Goal: Task Accomplishment & Management: Manage account settings

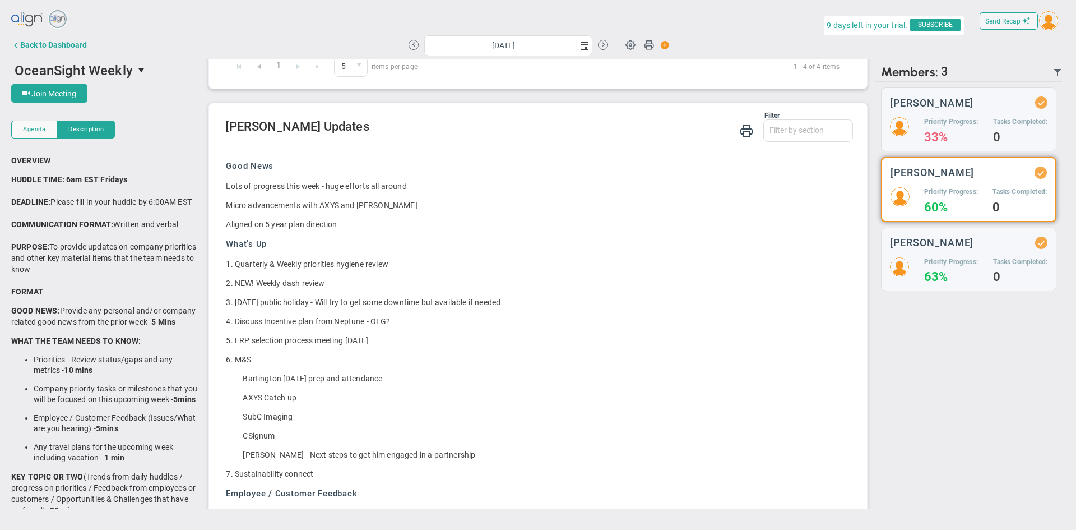
scroll to position [274, 0]
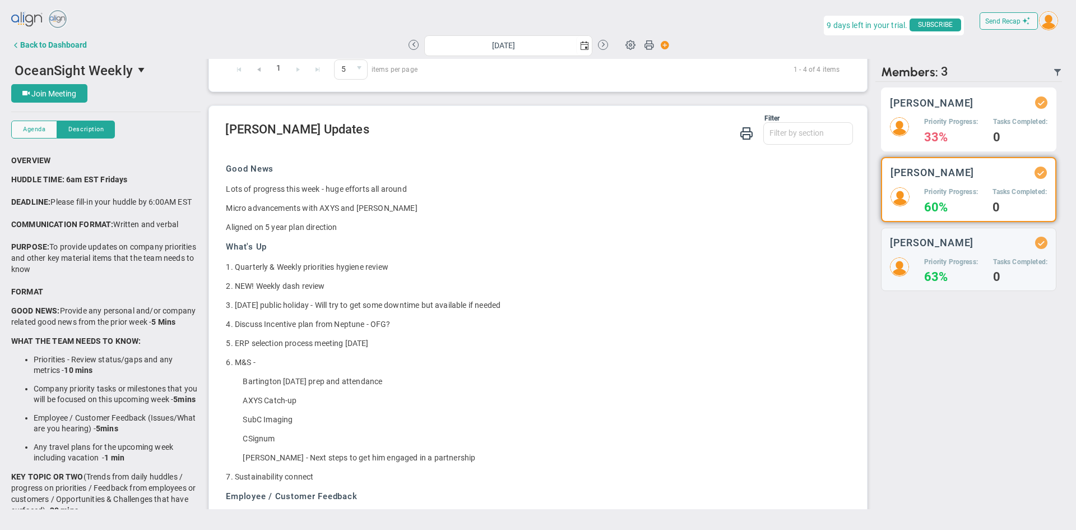
click at [959, 132] on h4 "33%" at bounding box center [951, 137] width 54 height 10
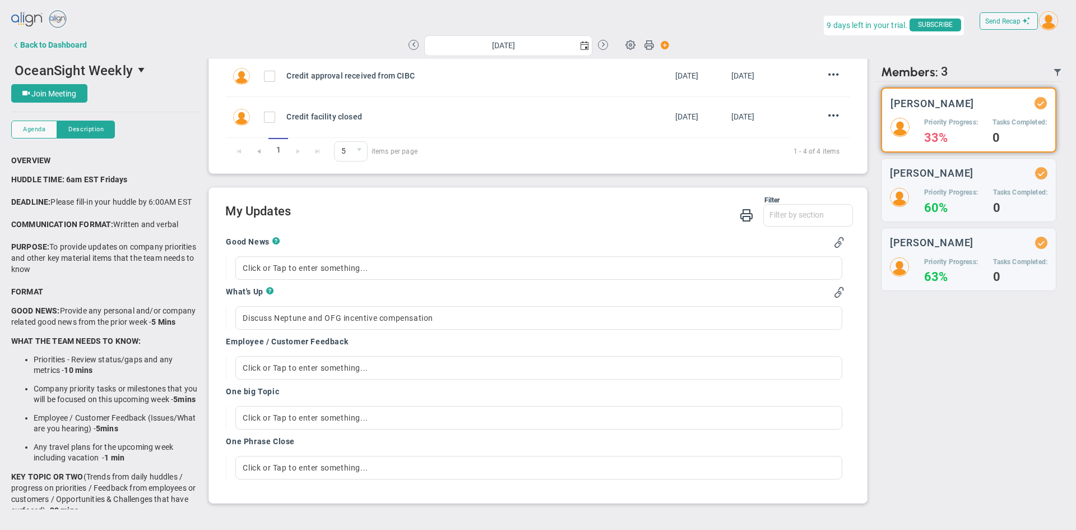
scroll to position [197, 0]
click at [294, 319] on div "Discuss Neptune and OFG incentive compensation" at bounding box center [538, 317] width 606 height 24
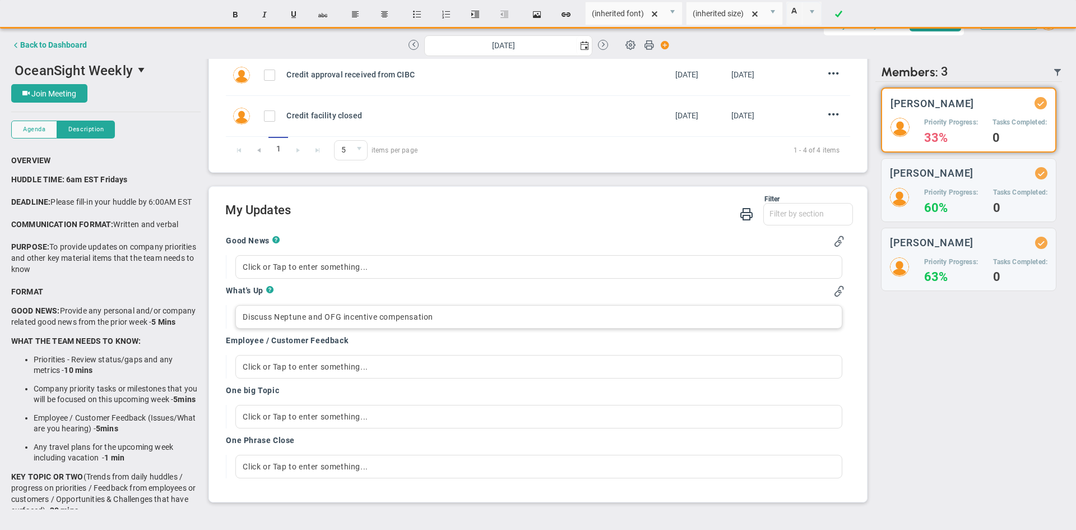
click at [449, 313] on div "Discuss Neptune and OFG incentive compensation" at bounding box center [538, 317] width 606 height 24
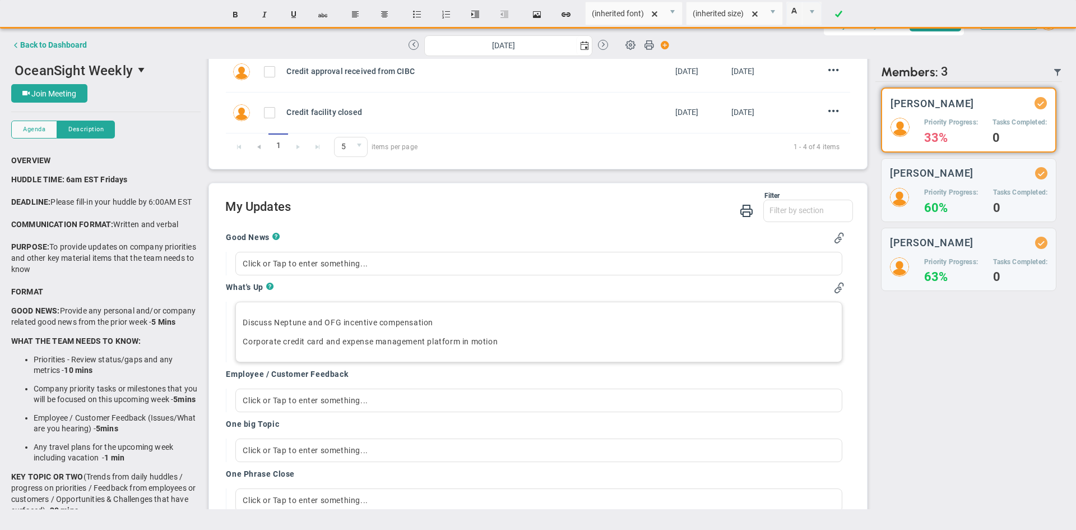
click at [470, 321] on p "Discuss Neptune and OFG incentive compensation" at bounding box center [539, 322] width 592 height 11
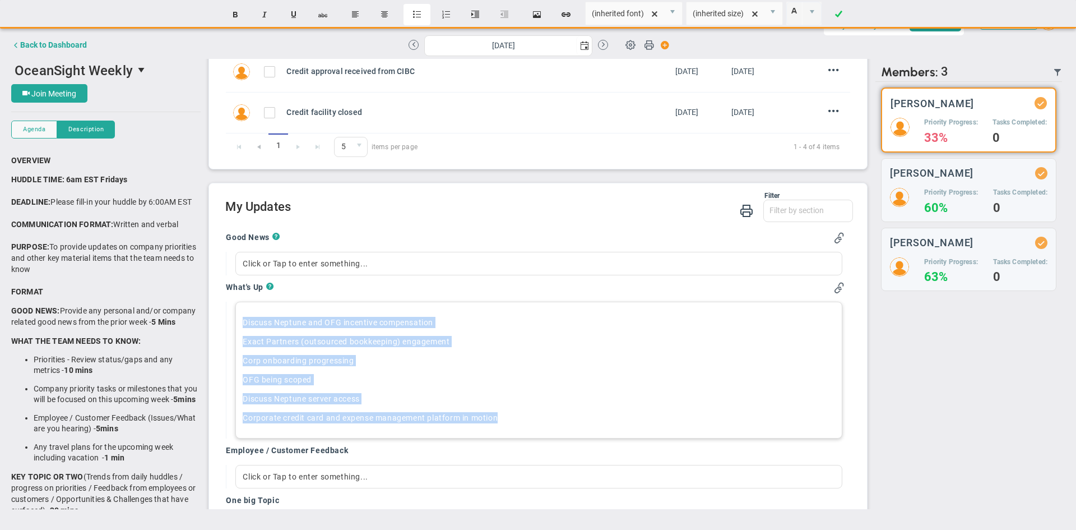
click at [419, 16] on button "Insert unordered list" at bounding box center [416, 14] width 27 height 21
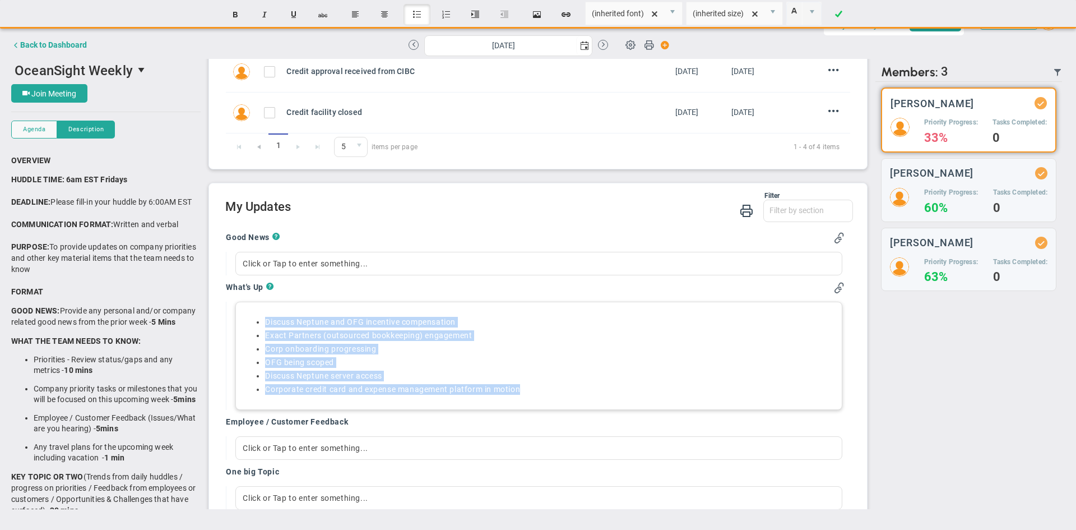
click at [276, 350] on li "Corp onboarding progressing" at bounding box center [549, 348] width 569 height 11
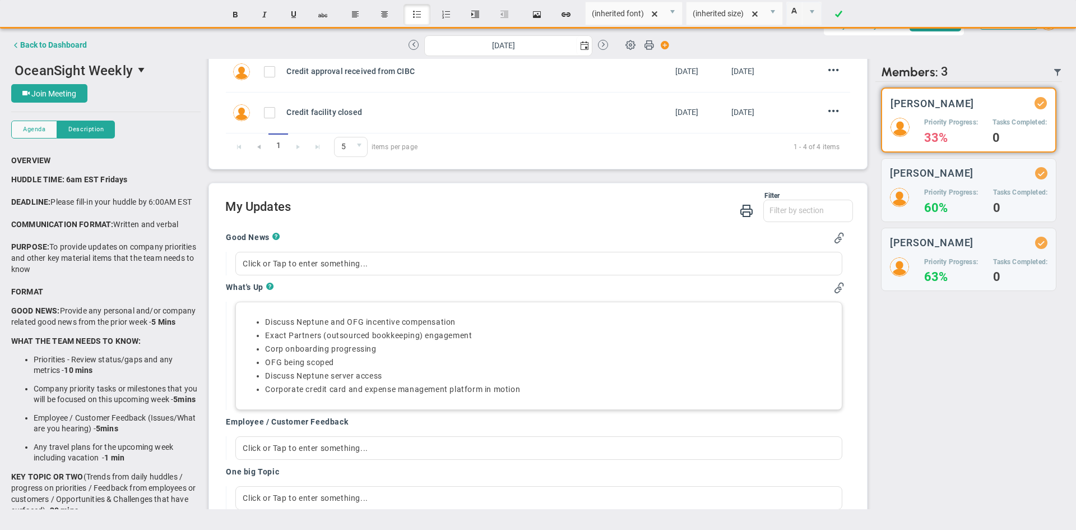
click at [267, 352] on li "Corp onboarding progressing" at bounding box center [549, 348] width 569 height 11
click at [266, 352] on li "Corp onboarding progressing" at bounding box center [549, 348] width 569 height 11
click at [482, 15] on button "Indent" at bounding box center [475, 14] width 27 height 21
drag, startPoint x: 267, startPoint y: 362, endPoint x: 387, endPoint y: 374, distance: 119.9
click at [387, 374] on ul "Discuss Neptune and OFG incentive compensation Exact Partners (outsourced bookk…" at bounding box center [539, 354] width 592 height 75
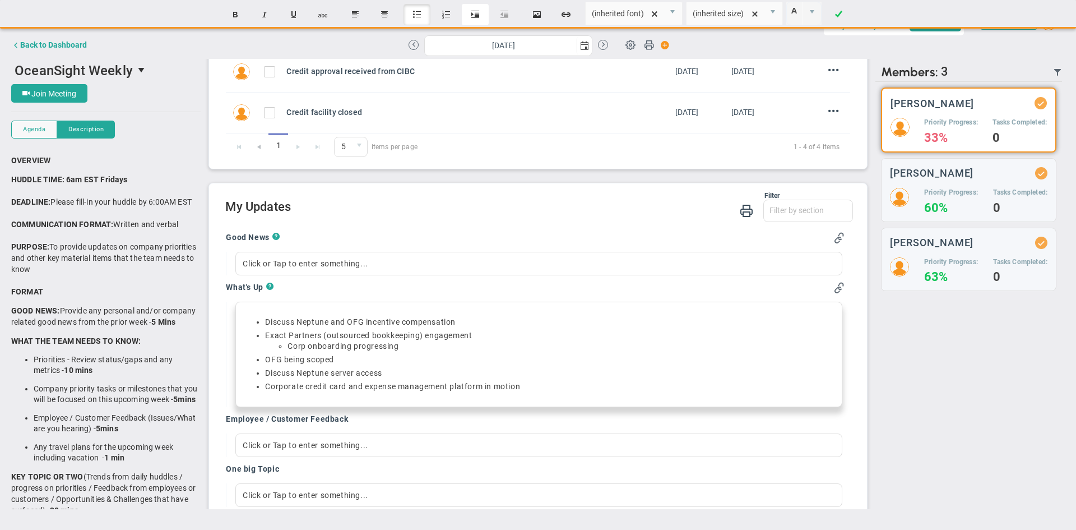
click at [477, 15] on button "Indent" at bounding box center [475, 14] width 27 height 21
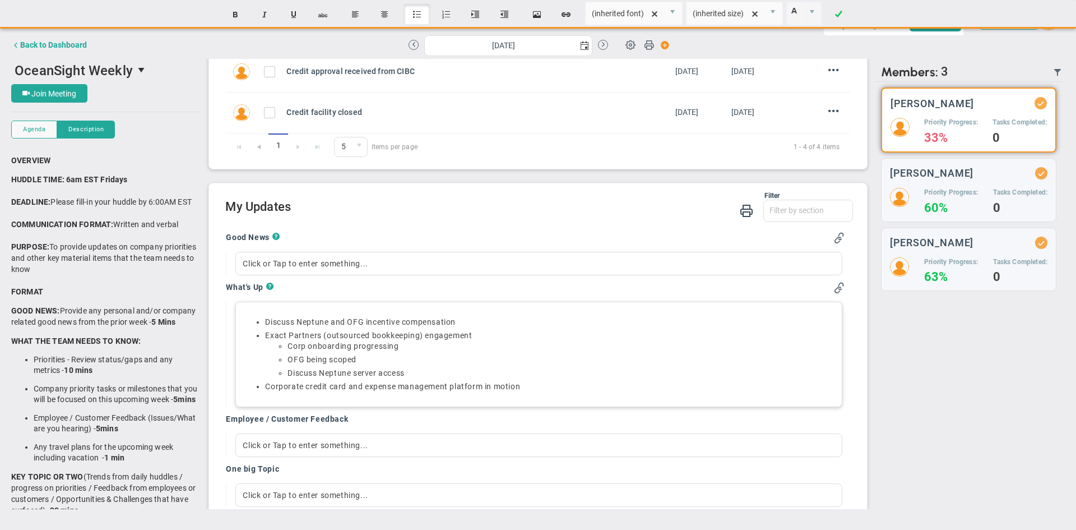
click at [264, 386] on ul "Discuss Neptune and OFG incentive compensation Exact Partners (outsourced bookk…" at bounding box center [539, 354] width 592 height 75
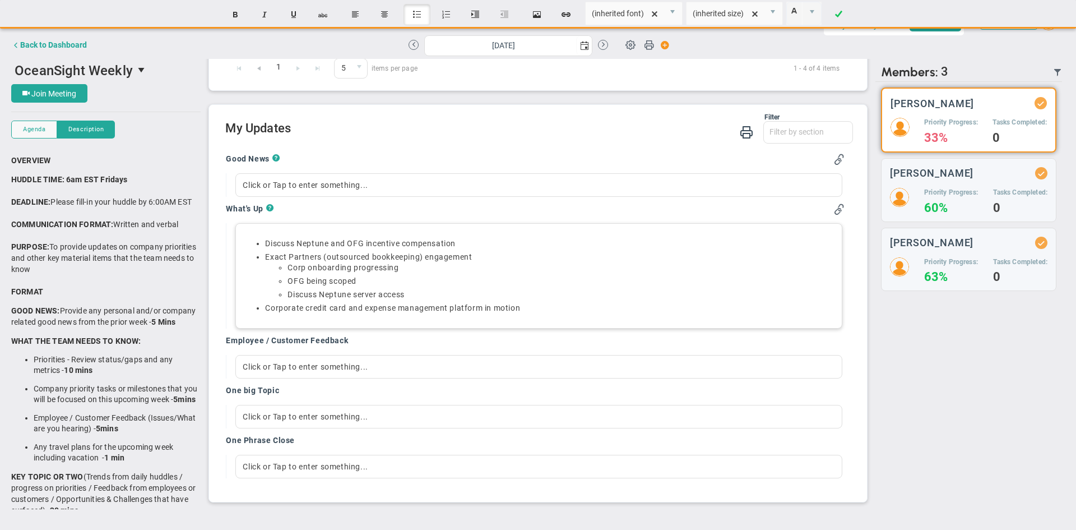
scroll to position [222, 0]
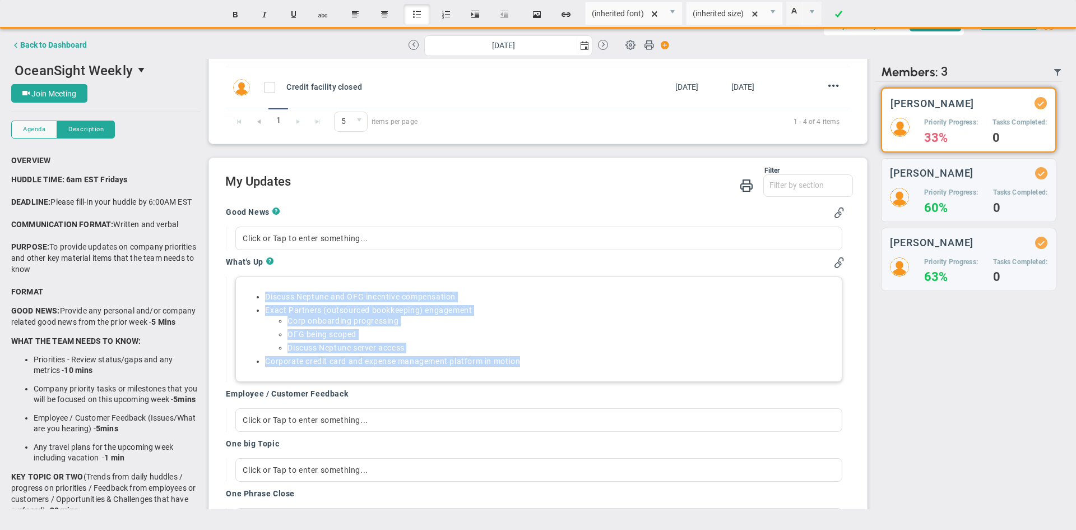
drag, startPoint x: 535, startPoint y: 360, endPoint x: 243, endPoint y: 299, distance: 297.8
click at [243, 299] on ul "Discuss Neptune and OFG incentive compensation Exact Partners (outsourced bookk…" at bounding box center [539, 328] width 592 height 75
copy ul "Discuss Neptune and OFG incentive compensation Exact Partners (outsourced bookk…"
click at [460, 326] on li "Corp onboarding progressing" at bounding box center [560, 320] width 547 height 11
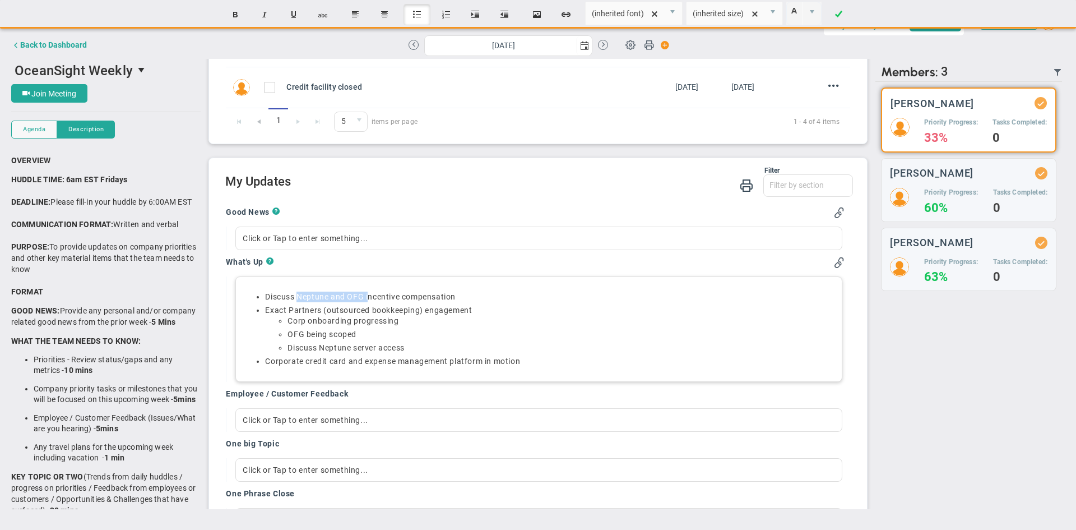
drag, startPoint x: 298, startPoint y: 296, endPoint x: 370, endPoint y: 297, distance: 72.3
click at [370, 297] on li "Discuss Neptune and OFG incentive compensation" at bounding box center [549, 296] width 569 height 11
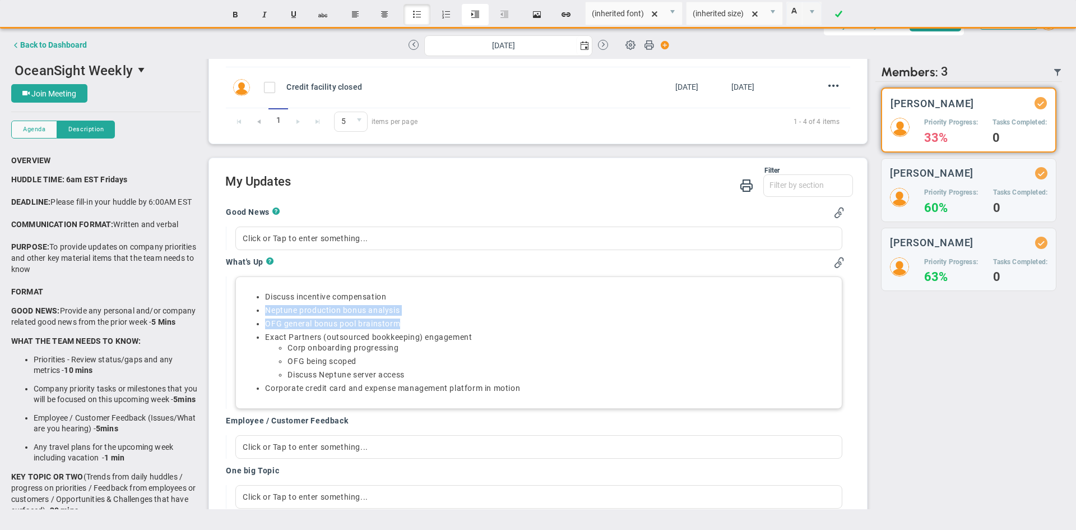
click at [473, 18] on button "Indent" at bounding box center [475, 14] width 27 height 21
click at [359, 351] on ul "Corp onboarding progressing OFG being scoped Discuss Neptune server access" at bounding box center [549, 359] width 569 height 38
click at [530, 384] on li "Corporate credit card and expense management platform in motion" at bounding box center [549, 385] width 569 height 11
click at [367, 238] on div at bounding box center [538, 238] width 606 height 24
click at [267, 335] on li "Exact Partners (outsourced bookkeeping) engagement Corp onboarding progressing …" at bounding box center [549, 353] width 569 height 48
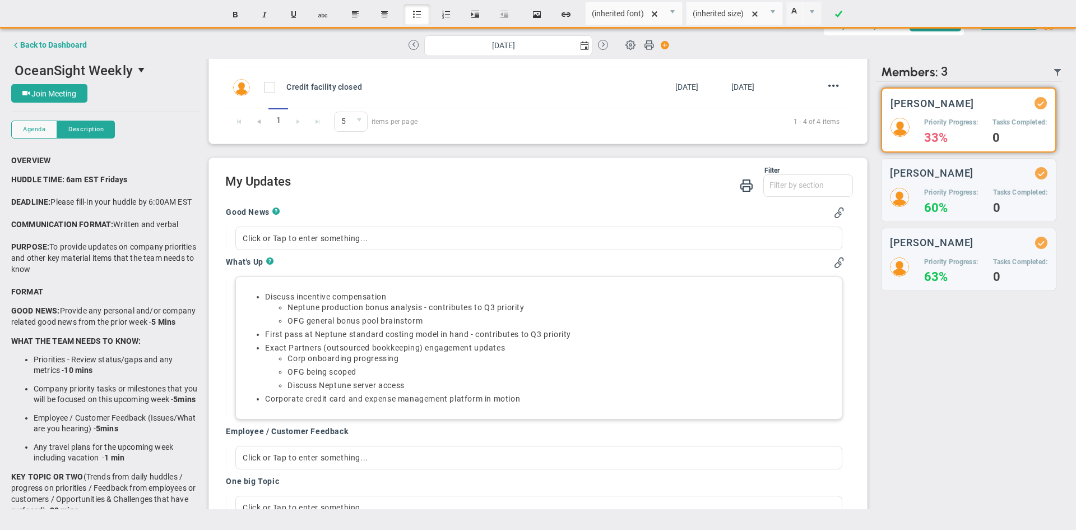
click at [266, 399] on span "Corporate credit card and expense management platform in motion" at bounding box center [392, 398] width 255 height 9
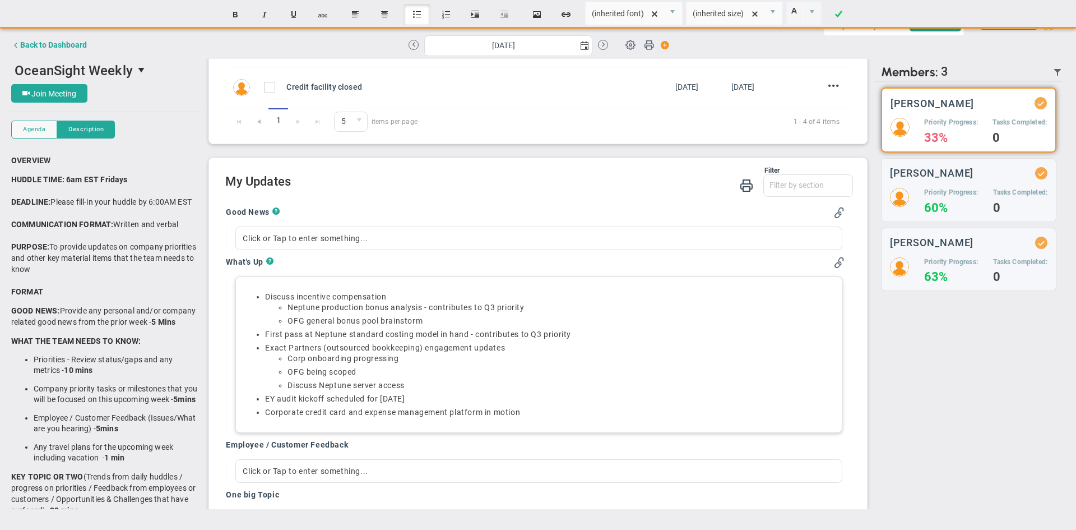
click at [264, 333] on ul "Discuss incentive compensation Neptune production bonus analysis - contributes …" at bounding box center [539, 354] width 592 height 126
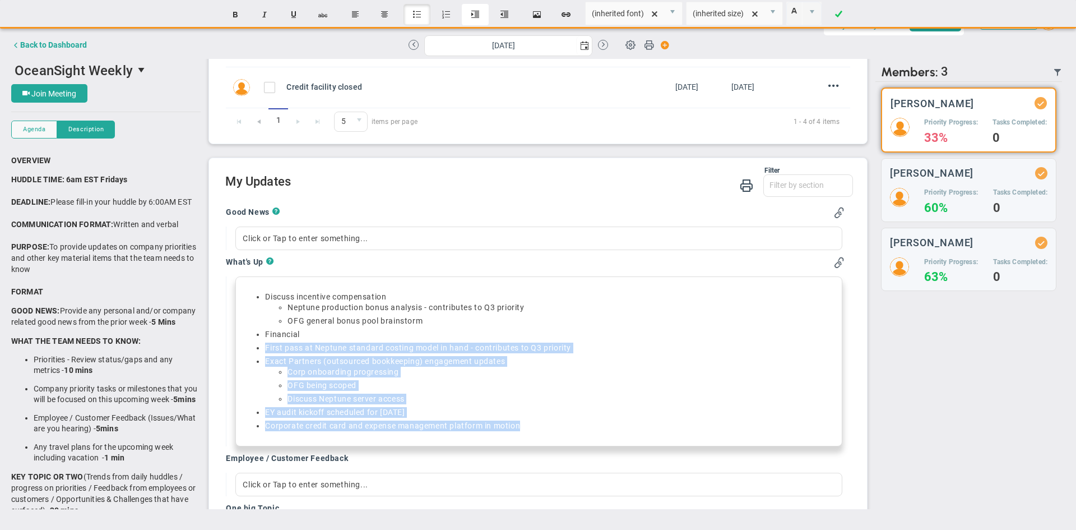
click at [478, 14] on button "Indent" at bounding box center [475, 14] width 27 height 21
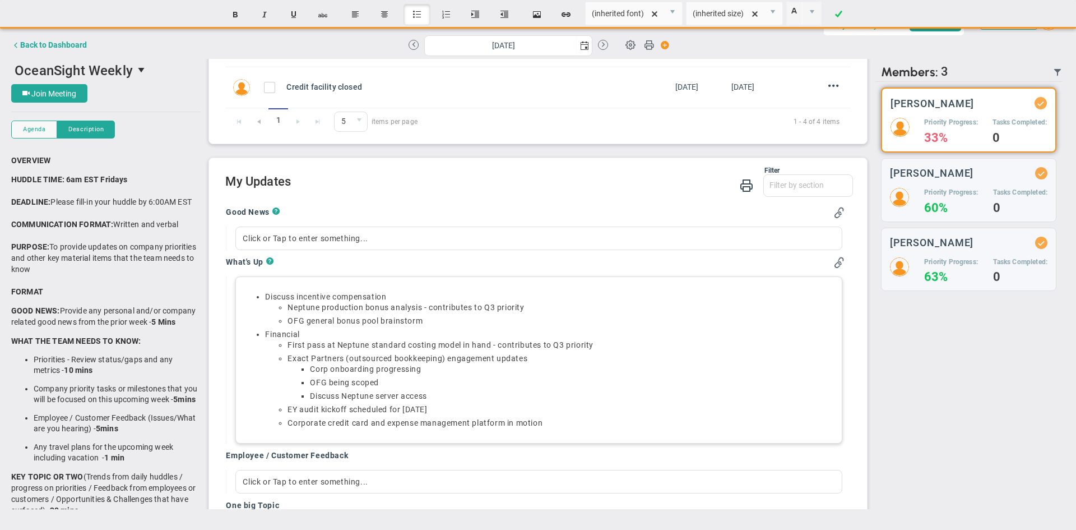
click at [316, 332] on li "Financial﻿ First pass at Neptune standard costing model in hand - contributes t…" at bounding box center [549, 378] width 569 height 99
click at [263, 295] on ul "Discuss incentive compensation Neptune production bonus analysis - contributes …" at bounding box center [539, 359] width 592 height 137
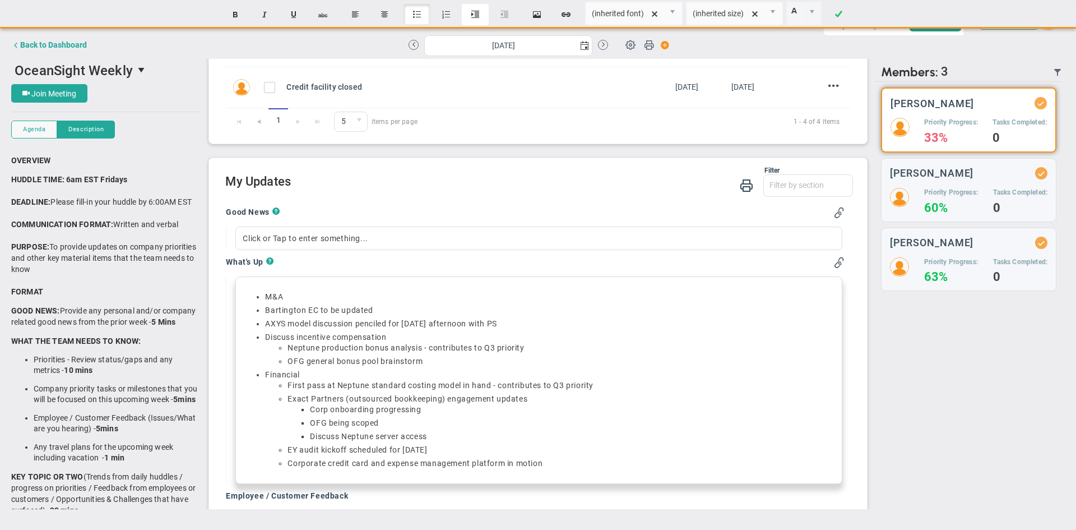
click at [472, 17] on button "Indent" at bounding box center [475, 14] width 27 height 21
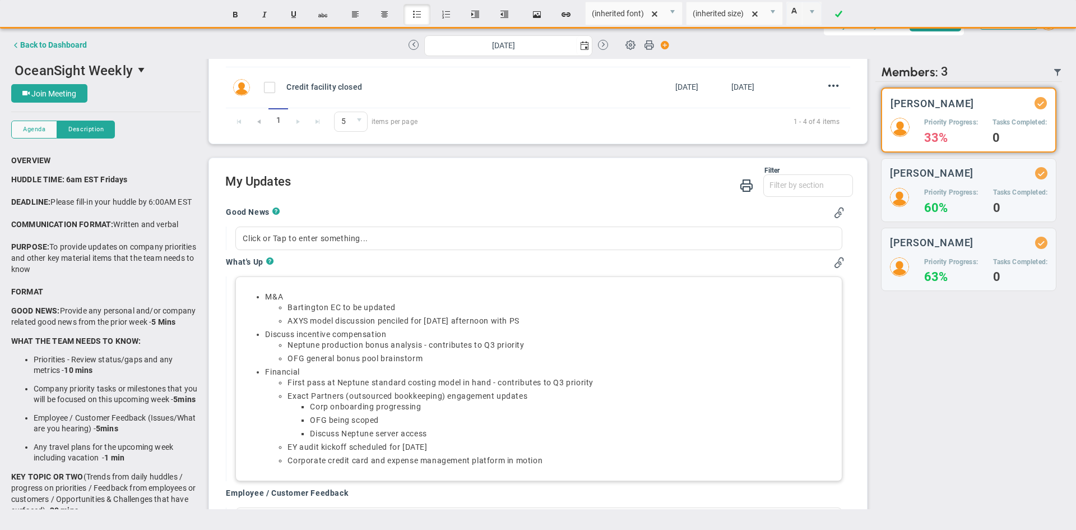
click at [305, 294] on li "M&A Bartington EC to be updated AXYS model discussion penciled for Saturday aft…" at bounding box center [549, 308] width 569 height 35
click at [298, 336] on li "Discuss incentive compensation Neptune production bonus analysis - contributes …" at bounding box center [549, 346] width 569 height 35
click at [495, 399] on li "Exact Partners (outsourced bookkeeping) engagement updates Corp onboarding prog…" at bounding box center [560, 415] width 547 height 48
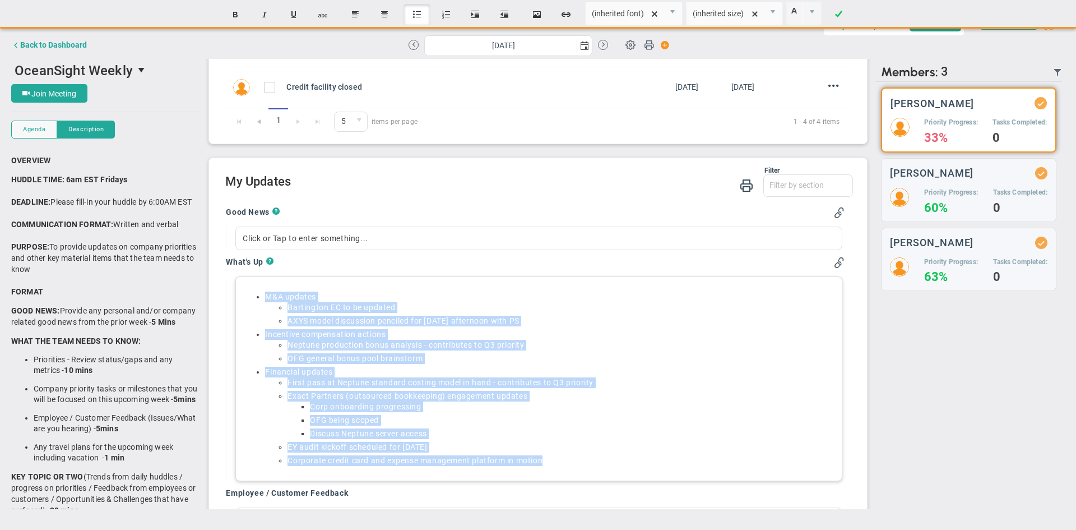
drag, startPoint x: 568, startPoint y: 463, endPoint x: 256, endPoint y: 292, distance: 355.8
click at [256, 292] on ul "M&A updates Bartington EC to be updated AXYS model discussion penciled for Satu…" at bounding box center [539, 378] width 592 height 174
copy ul "M&A updates Bartington EC to be updated AXYS model discussion penciled for Satu…"
click at [568, 357] on li "OFG general bonus pool brainstorm" at bounding box center [560, 358] width 547 height 11
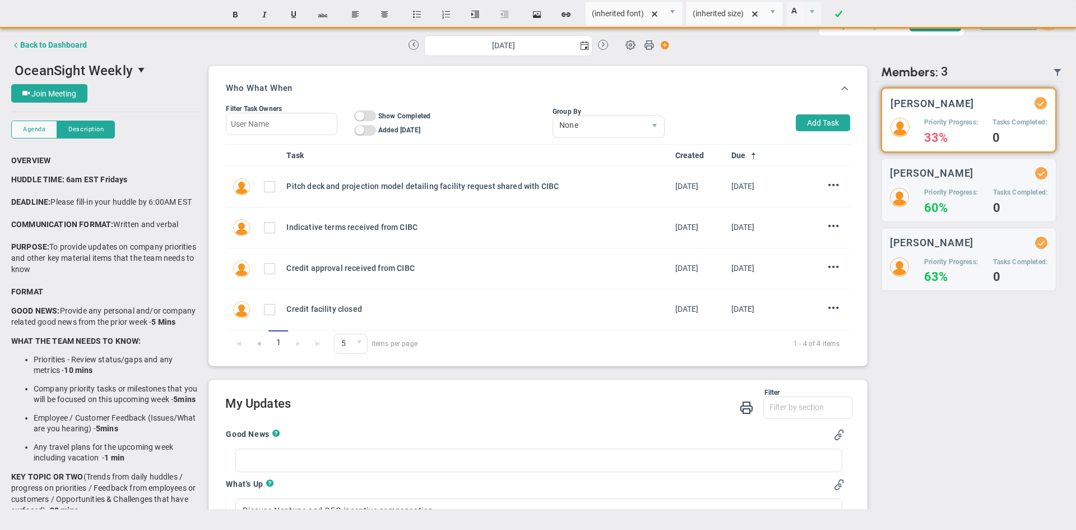
scroll to position [197, 0]
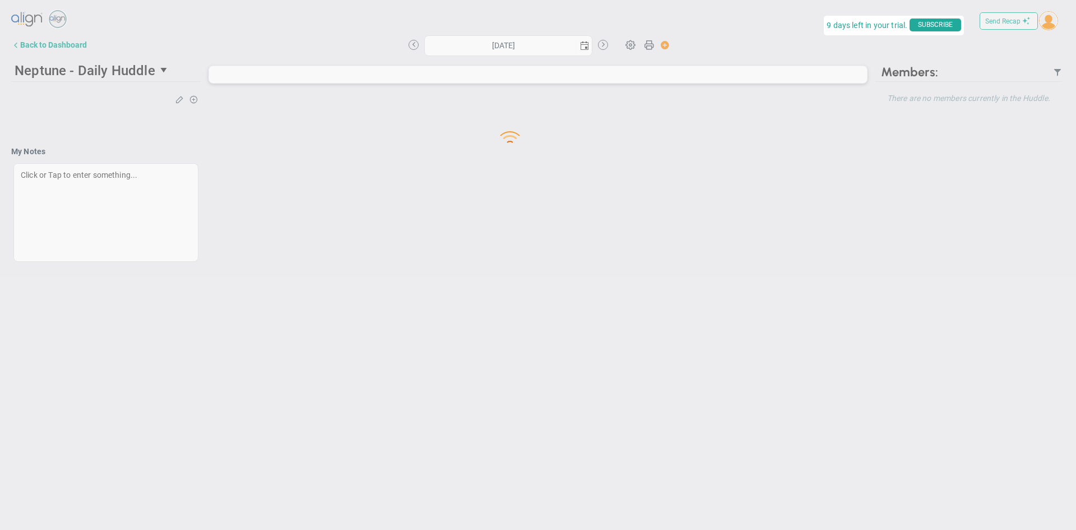
type input "[DATE]"
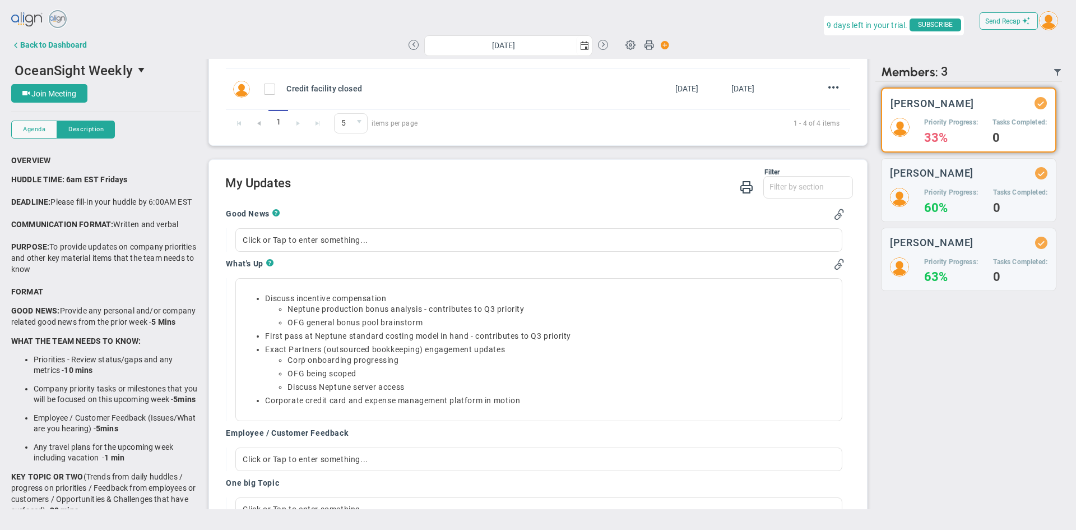
scroll to position [224, 0]
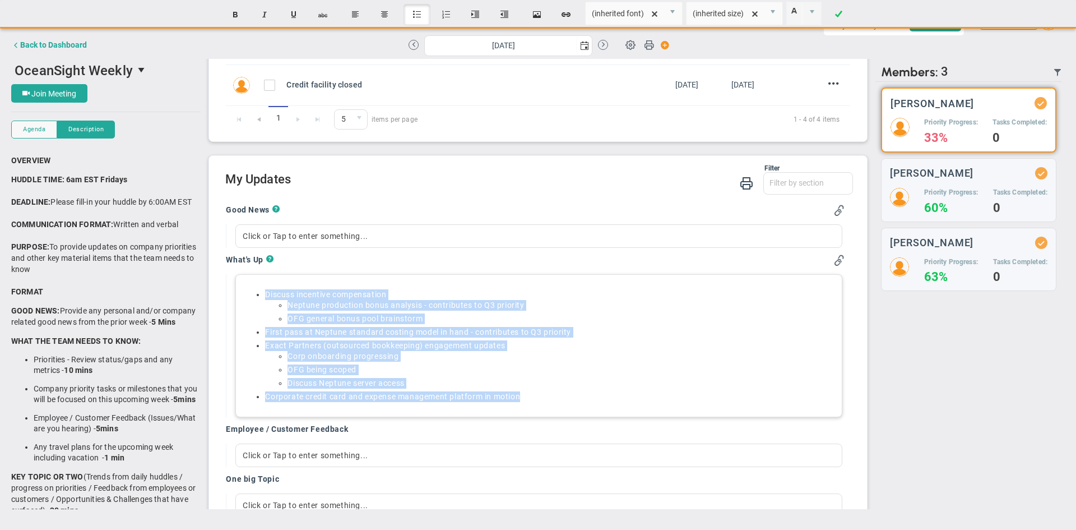
drag, startPoint x: 526, startPoint y: 400, endPoint x: 256, endPoint y: 292, distance: 291.2
click at [256, 292] on ul "Discuss incentive compensation Neptune production bonus analysis - contributes …" at bounding box center [539, 345] width 592 height 113
paste div
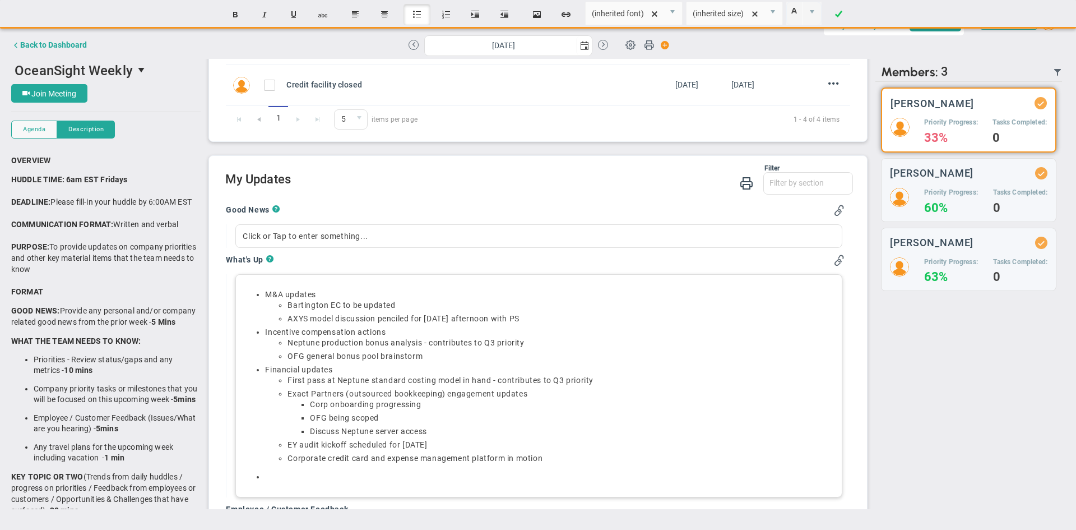
click at [325, 477] on li at bounding box center [549, 476] width 569 height 11
click at [414, 367] on li "Financial updates First pass at Neptune standard costing model in hand - contri…" at bounding box center [549, 413] width 569 height 99
click at [354, 475] on li at bounding box center [549, 476] width 569 height 11
click at [312, 230] on div "Click or Tap to enter something..." at bounding box center [538, 236] width 606 height 24
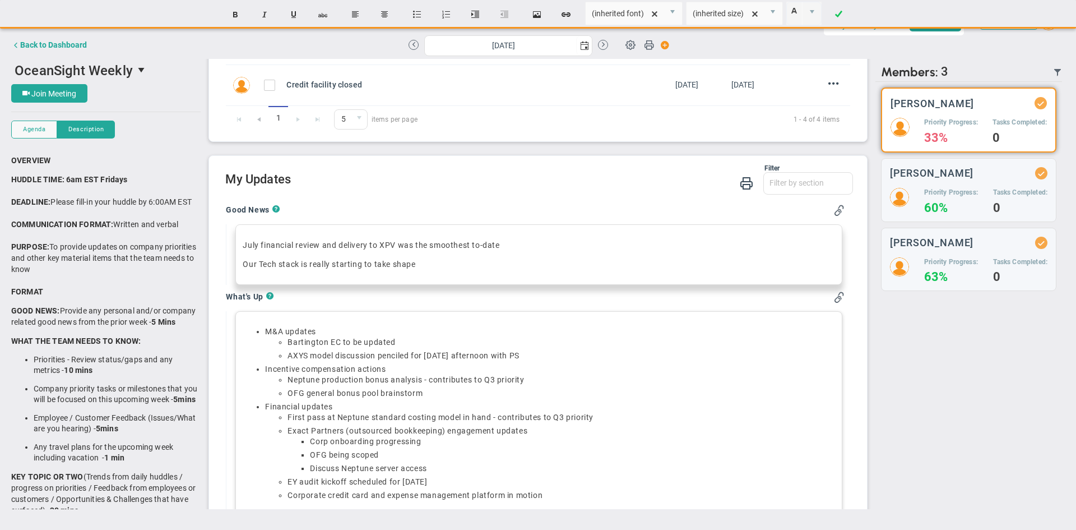
drag, startPoint x: 419, startPoint y: 261, endPoint x: 233, endPoint y: 236, distance: 187.7
click at [233, 236] on div "July financial review and delivery to XPV was the smoothest to-date Our Tech st…" at bounding box center [535, 254] width 618 height 61
click at [416, 12] on button "Insert unordered list" at bounding box center [416, 14] width 27 height 21
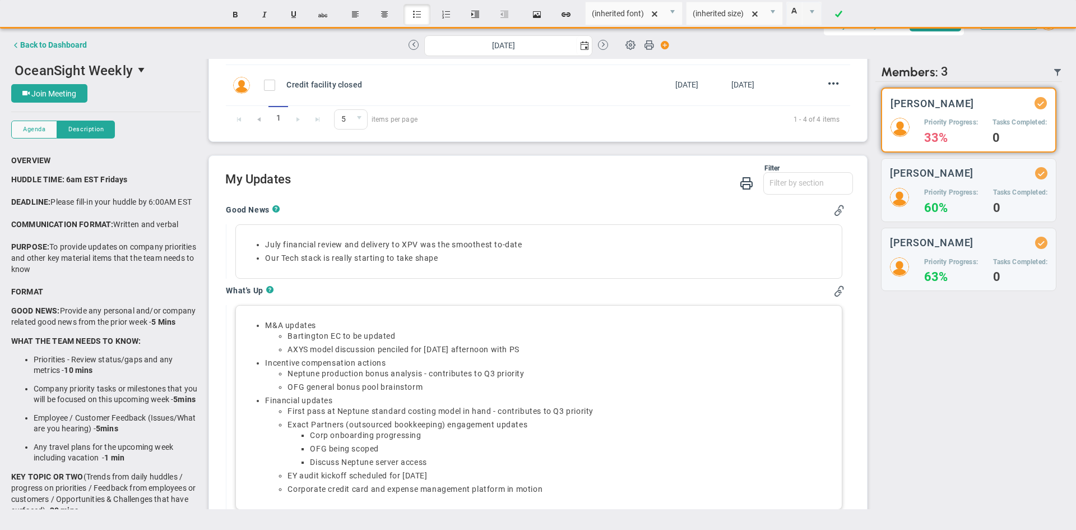
click at [456, 372] on li "Neptune production bonus analysis - contributes to Q3 priority" at bounding box center [560, 373] width 547 height 11
click at [542, 242] on li "July financial review and delivery to XPV was the smoothest to-date" at bounding box center [549, 244] width 569 height 11
click at [284, 256] on li "Our Tech stack is really starting to take shape" at bounding box center [549, 258] width 569 height 11
click at [529, 242] on li "July financial review and delivery to XPV was the smoothest to-date" at bounding box center [549, 244] width 569 height 11
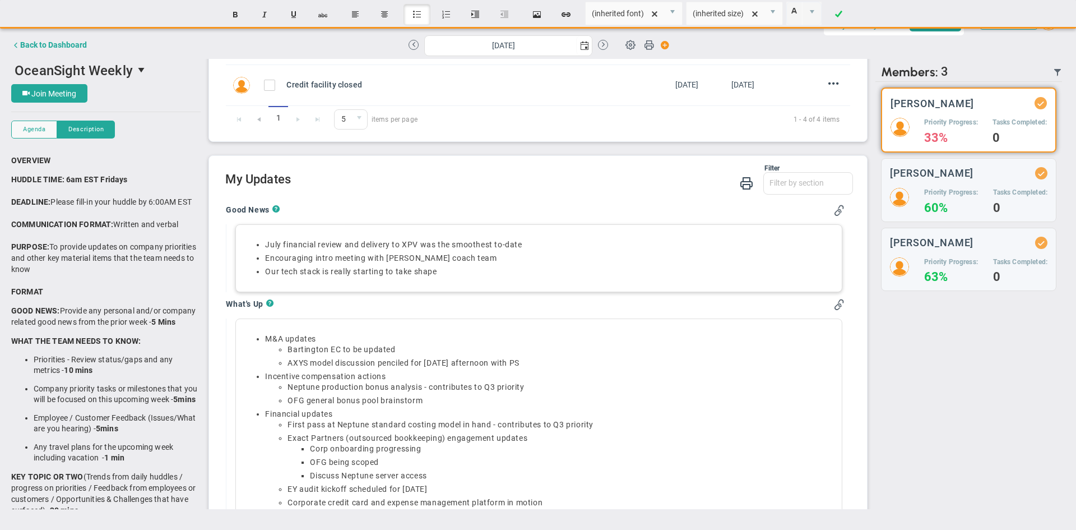
drag, startPoint x: 446, startPoint y: 271, endPoint x: 261, endPoint y: 245, distance: 186.7
click at [261, 245] on ul "July financial review and delivery to XPV was the smoothest to-date Encouraging…" at bounding box center [539, 258] width 592 height 38
copy ul "July financial review and delivery to XPV was the smoothest to-date Encouraging…"
click at [462, 258] on li "Encouraging intro meeting with Petra coach team" at bounding box center [549, 258] width 569 height 11
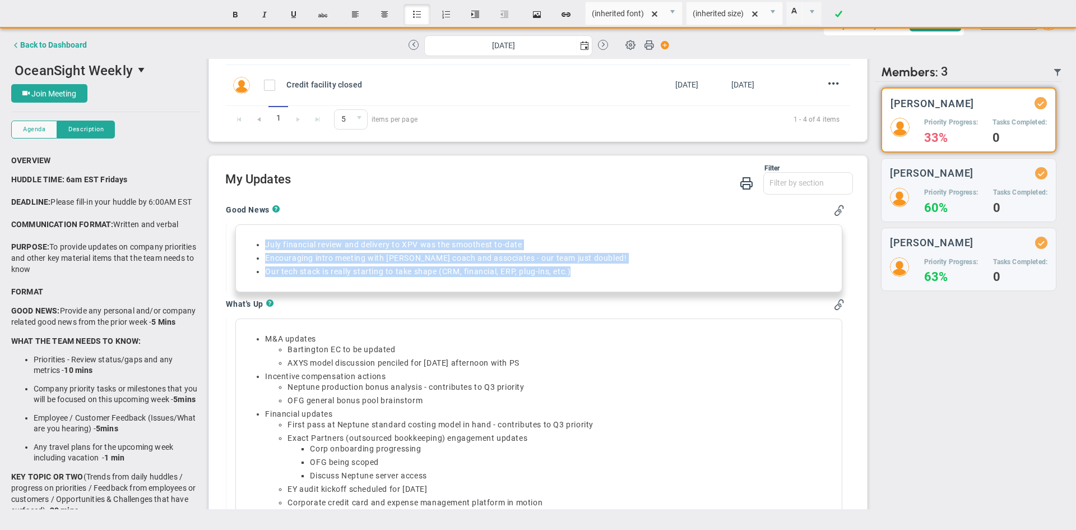
drag, startPoint x: 597, startPoint y: 270, endPoint x: 224, endPoint y: 242, distance: 373.7
click at [224, 242] on div "Good News ? July financial review and delivery to XPV was the smoothest to-date…" at bounding box center [534, 441] width 635 height 491
copy ul "July financial review and delivery to XPV was the smoothest to-date Encouraging…"
click at [630, 272] on li "Our tech stack is really starting to take shape (CRM, financial, ERP, plug-ins,…" at bounding box center [549, 271] width 569 height 11
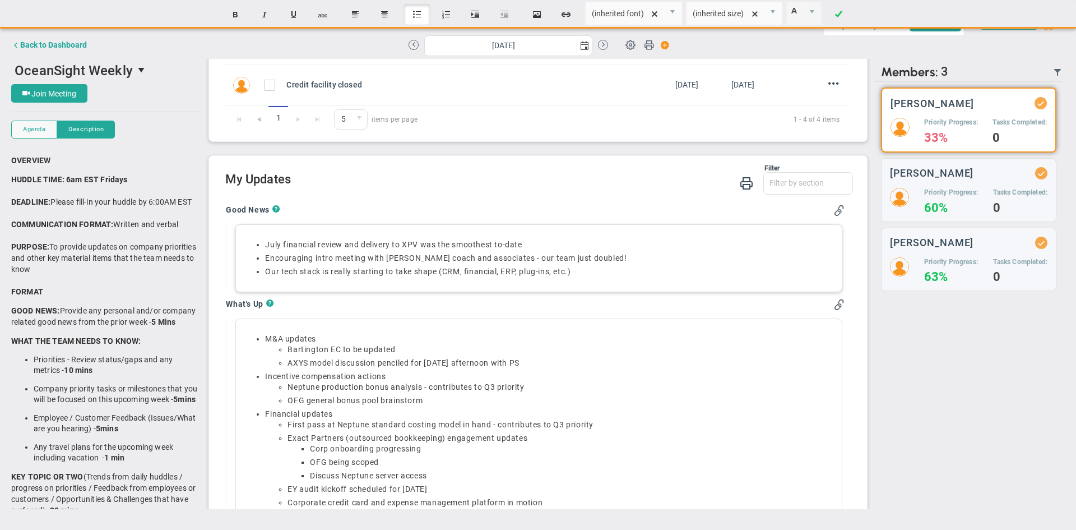
click at [438, 272] on li "Our tech stack is really starting to take shape (CRM, financial, ERP, plug-ins,…" at bounding box center [549, 271] width 569 height 11
click at [442, 272] on li "Our tech stack is really starting to take shape (CRM, financial, ERP, plug-ins,…" at bounding box center [549, 271] width 569 height 11
click at [532, 259] on li "Encouraging intro meeting with Petra coach and associates - our team just doubl…" at bounding box center [549, 258] width 569 height 11
click at [534, 258] on li "Encouraging intro meeting with Petra coach and associates - our team just doubl…" at bounding box center [549, 258] width 569 height 11
click at [580, 257] on li "Encouraging intro meeting with Petra coach and associates - our team just doubl…" at bounding box center [549, 258] width 569 height 11
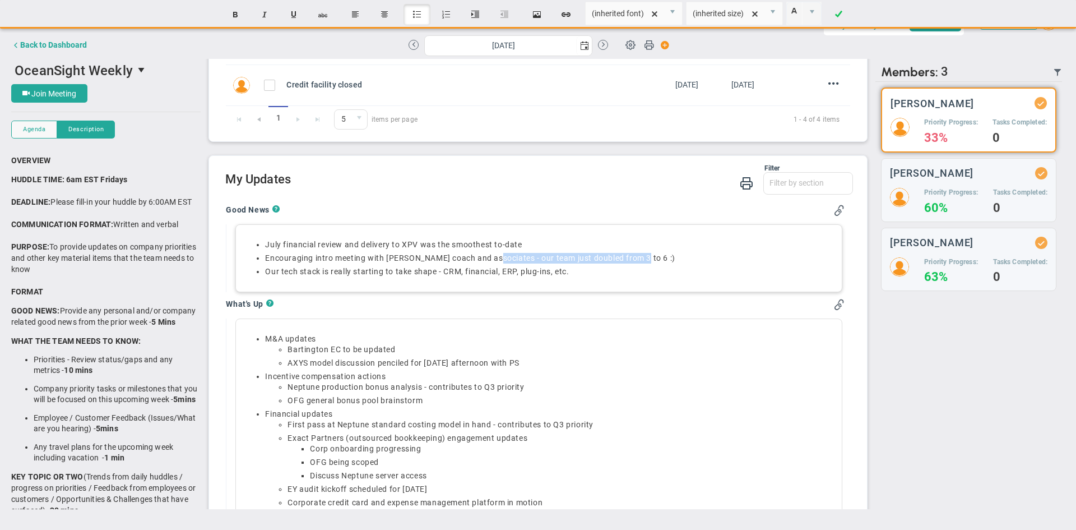
drag, startPoint x: 641, startPoint y: 259, endPoint x: 490, endPoint y: 252, distance: 151.5
click at [490, 252] on ul "July financial review and delivery to XPV was the smoothest to-date Encouraging…" at bounding box center [539, 258] width 592 height 38
click at [499, 257] on li "Encouraging intro meeting with Petra coach and associates - our team just doubl…" at bounding box center [549, 258] width 569 height 11
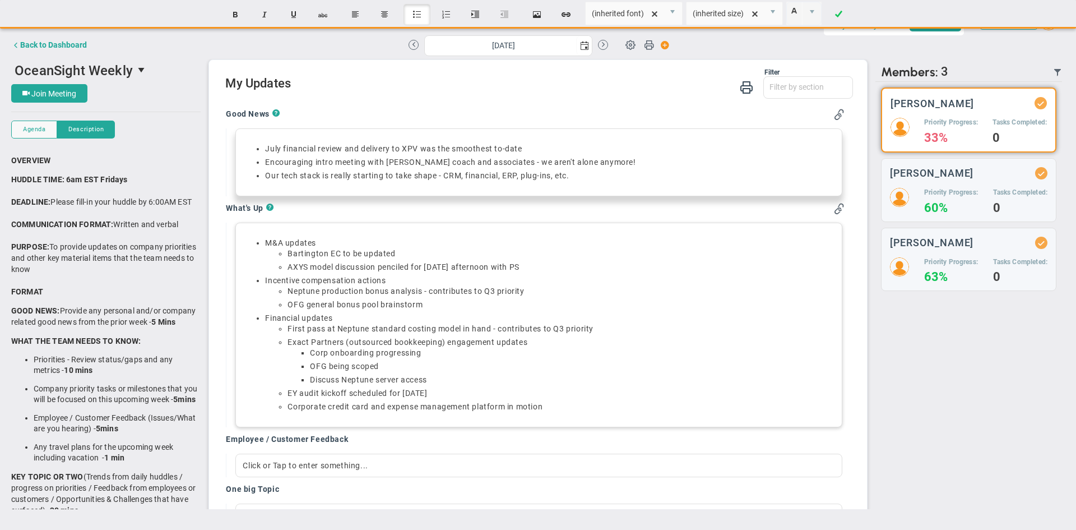
scroll to position [336, 0]
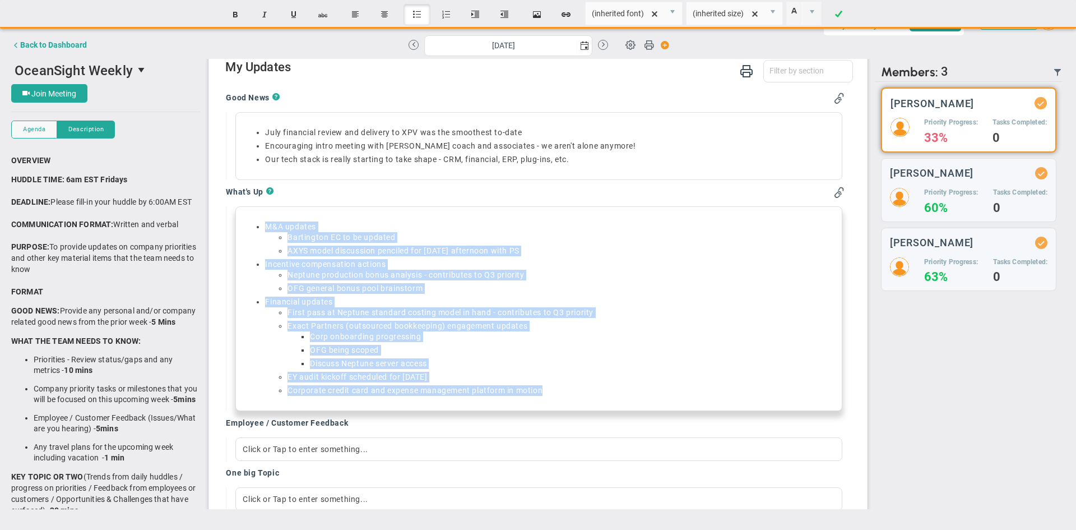
drag, startPoint x: 578, startPoint y: 397, endPoint x: 226, endPoint y: 221, distance: 393.7
click at [226, 221] on div "M&A updates Bartington EC to be updated AXYS model discussion penciled for Satu…" at bounding box center [535, 308] width 618 height 205
copy ul "M&A updates Bartington EC to be updated AXYS model discussion penciled for Satu…"
click at [443, 276] on li "Neptune production bonus analysis - contributes to Q3 priority" at bounding box center [560, 275] width 547 height 11
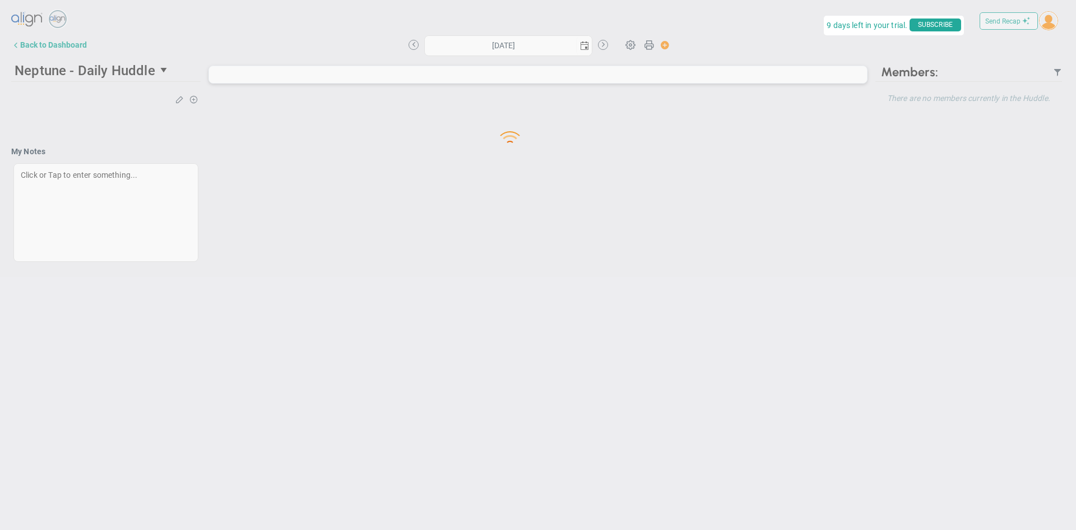
type input "[DATE]"
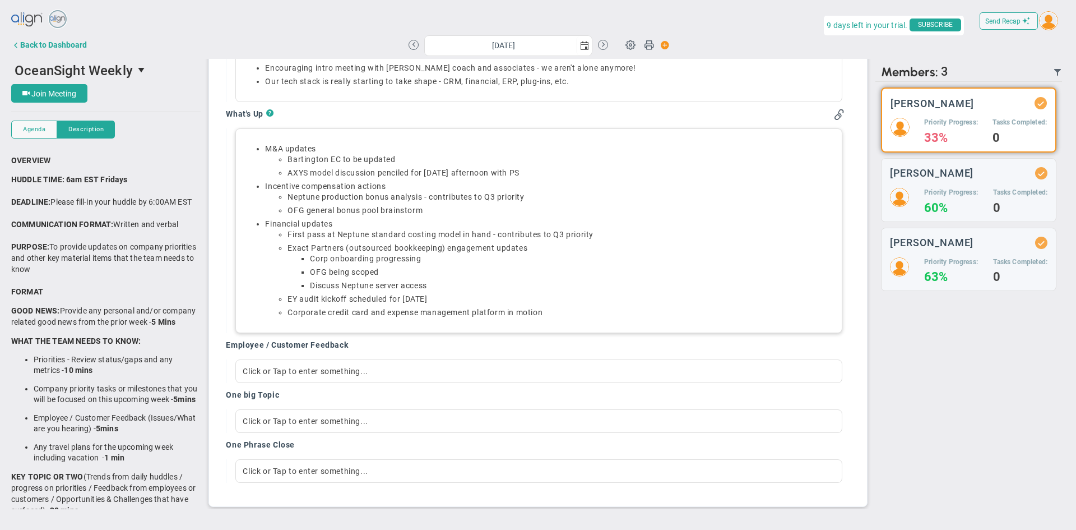
scroll to position [421, 0]
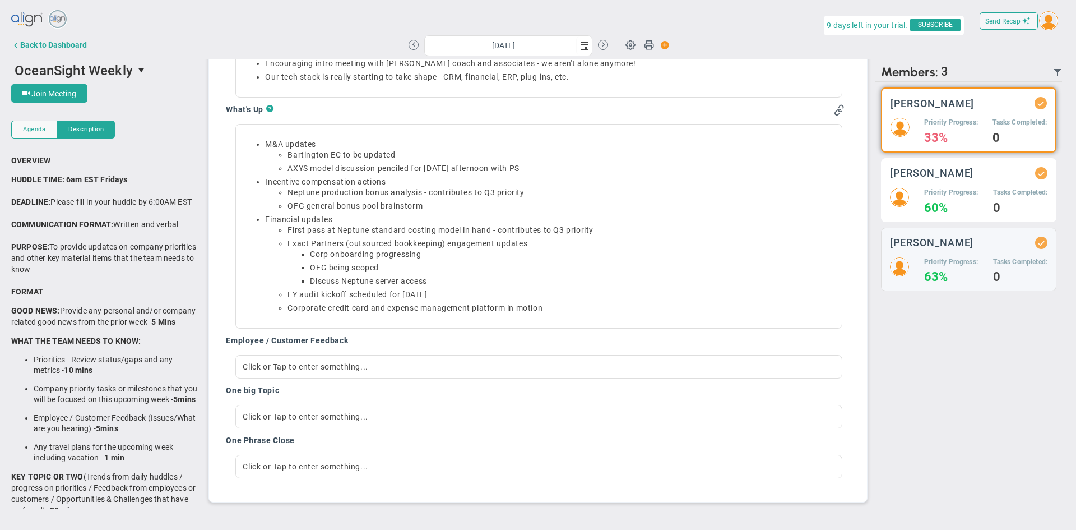
click at [921, 183] on div "Craig Churchill Priority Progress: 60% Tasks Completed: 0" at bounding box center [968, 190] width 175 height 64
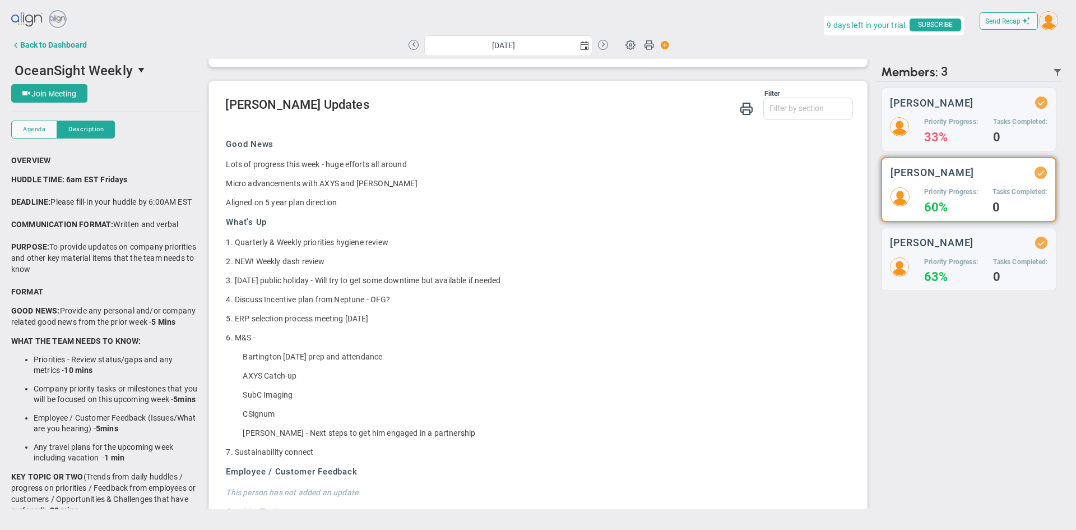
scroll to position [280, 0]
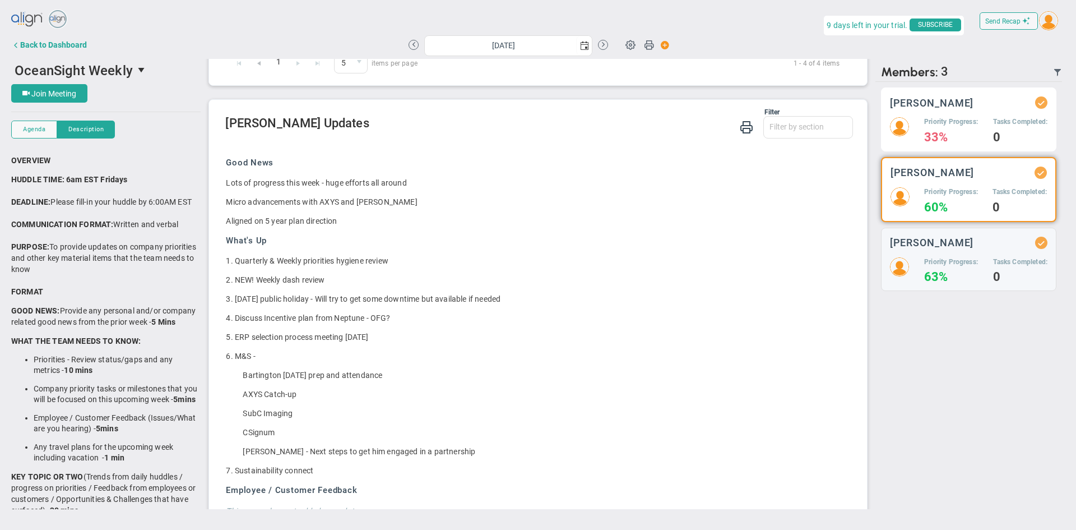
click at [947, 146] on div "Tyler Van Schoonhoven Priority Progress: 33% Tasks Completed: 0" at bounding box center [968, 119] width 175 height 64
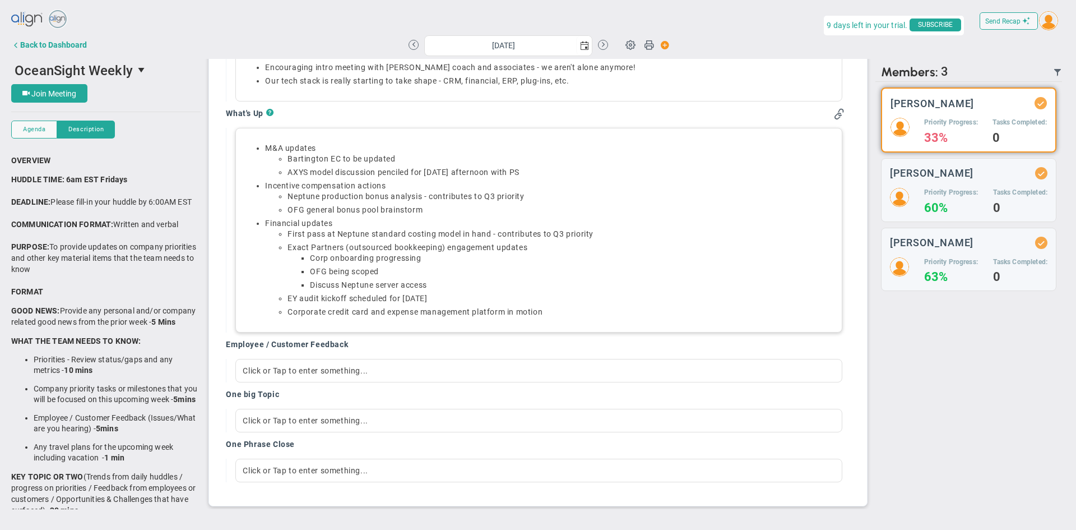
scroll to position [421, 0]
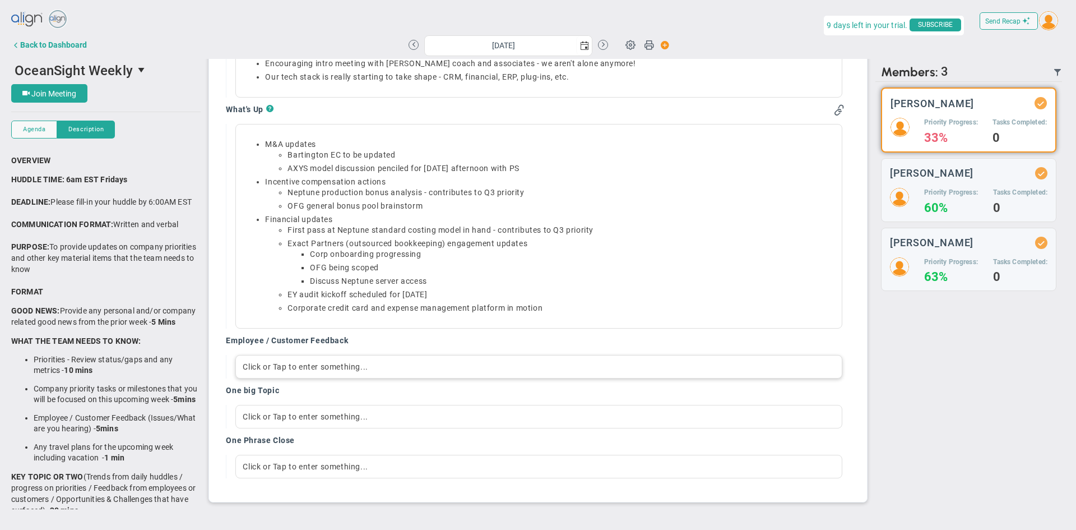
click at [376, 366] on div "Click or Tap to enter something..." at bounding box center [538, 367] width 606 height 24
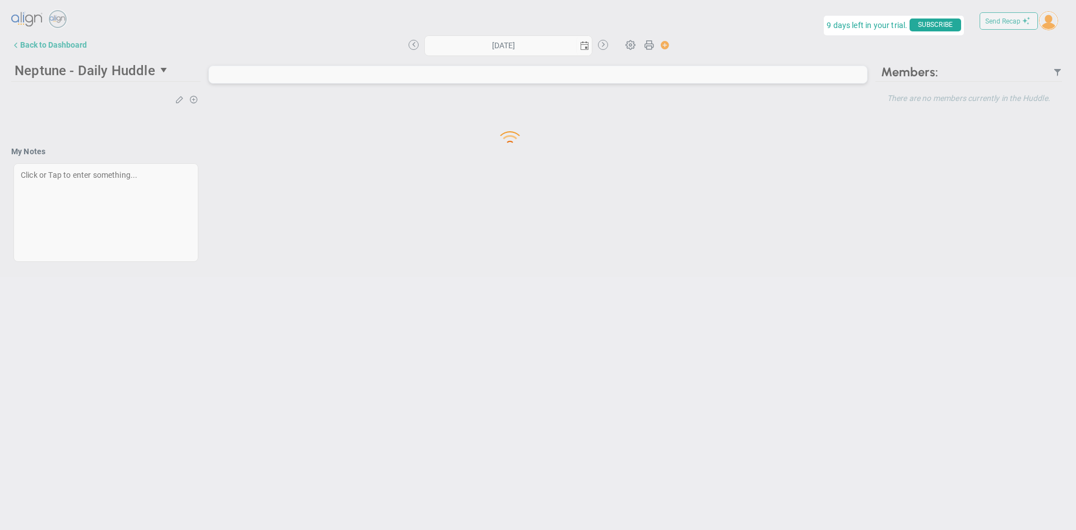
type input "[DATE]"
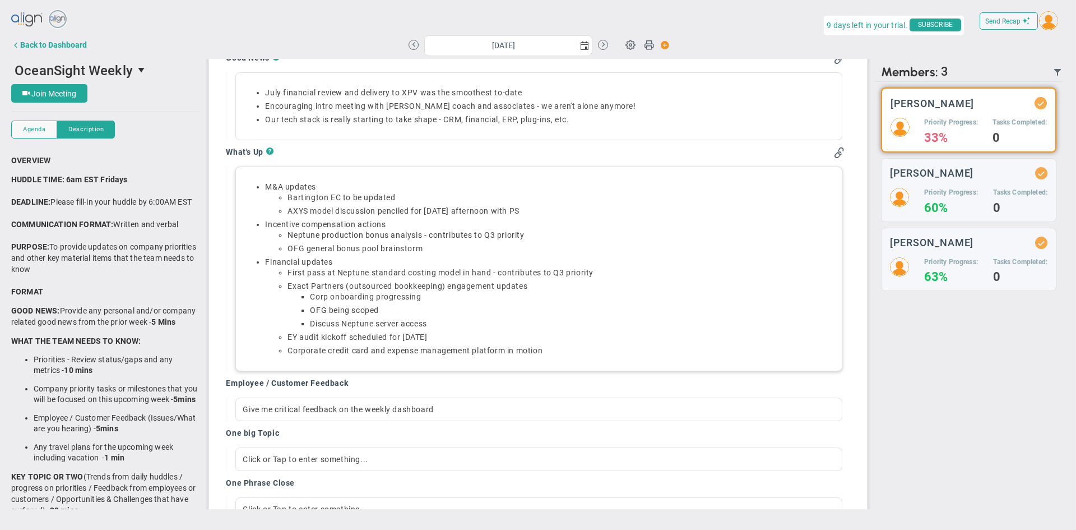
scroll to position [421, 0]
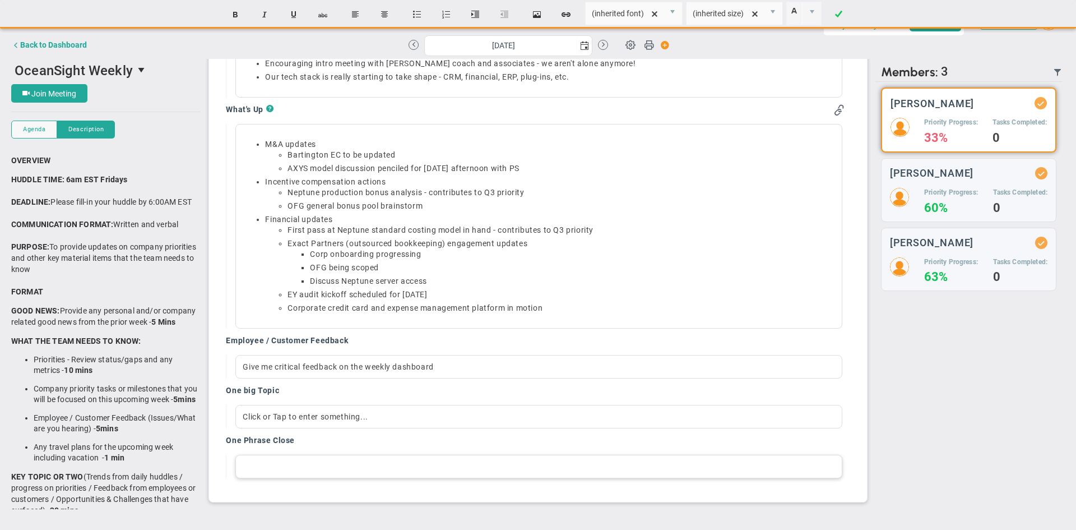
click at [400, 460] on div at bounding box center [538, 466] width 606 height 24
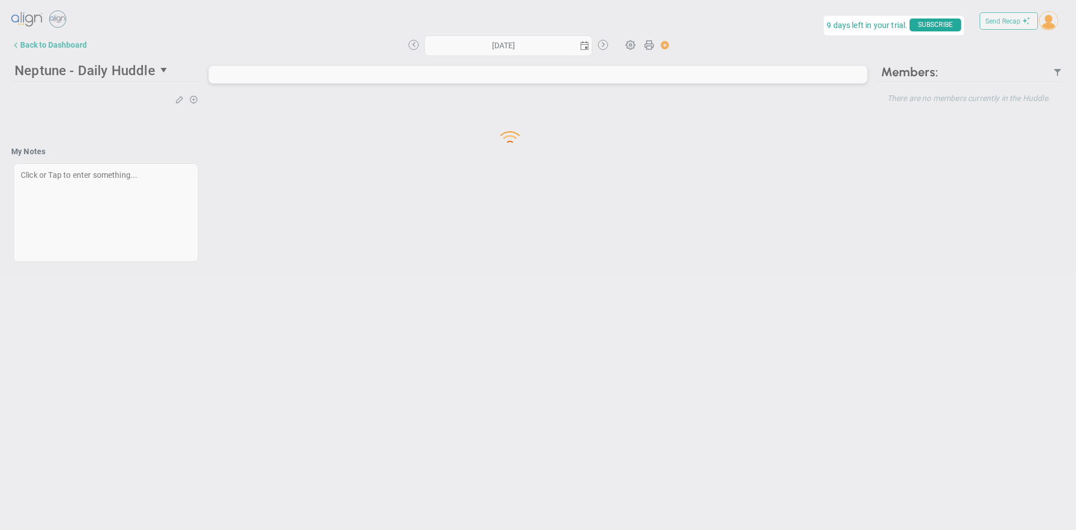
type input "[DATE]"
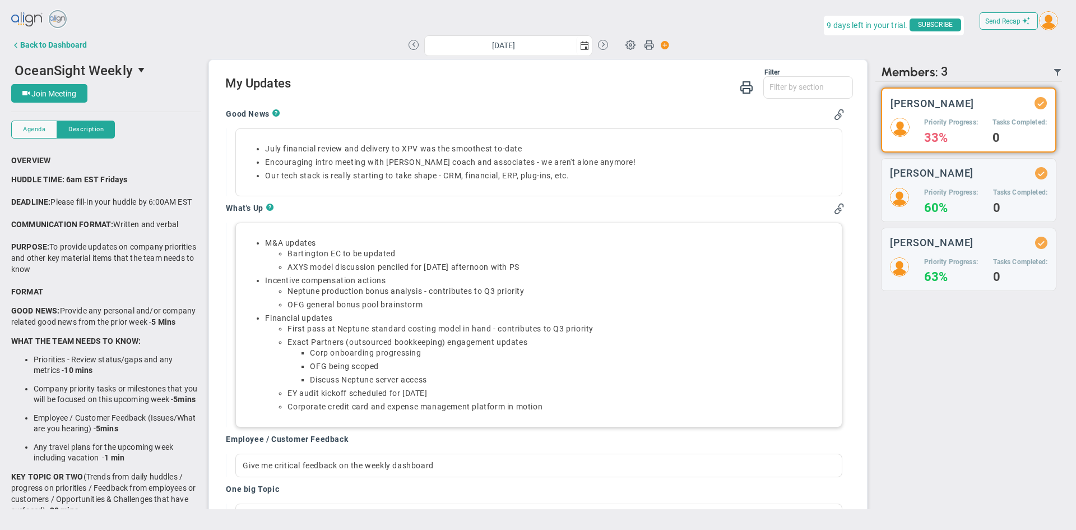
scroll to position [421, 0]
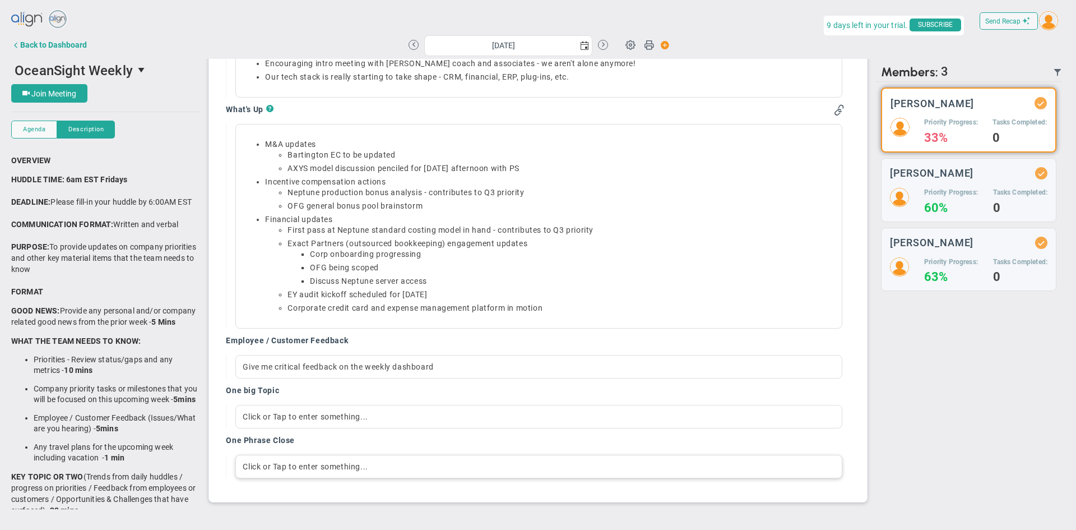
click at [343, 460] on div "Click or Tap to enter something..." at bounding box center [538, 466] width 606 height 24
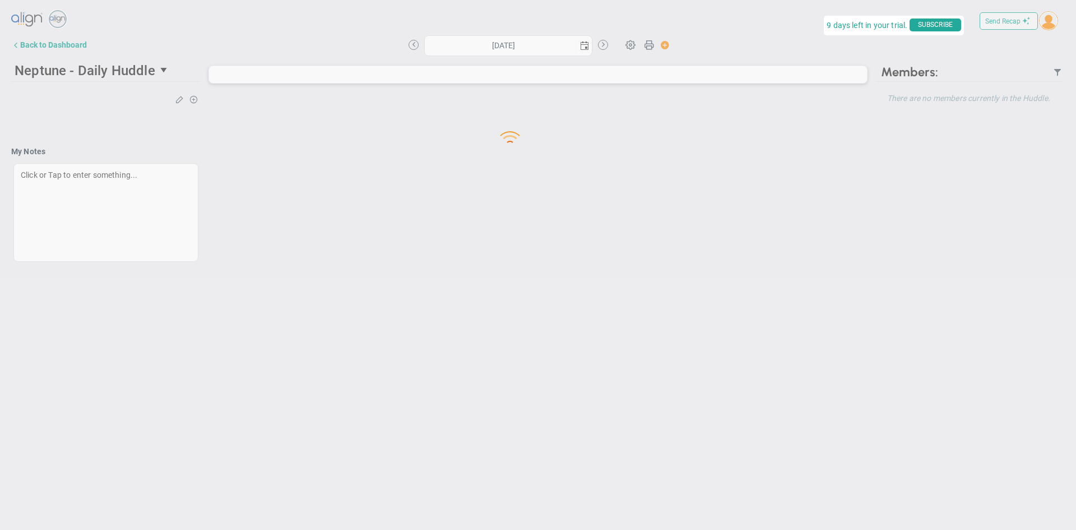
type input "[DATE]"
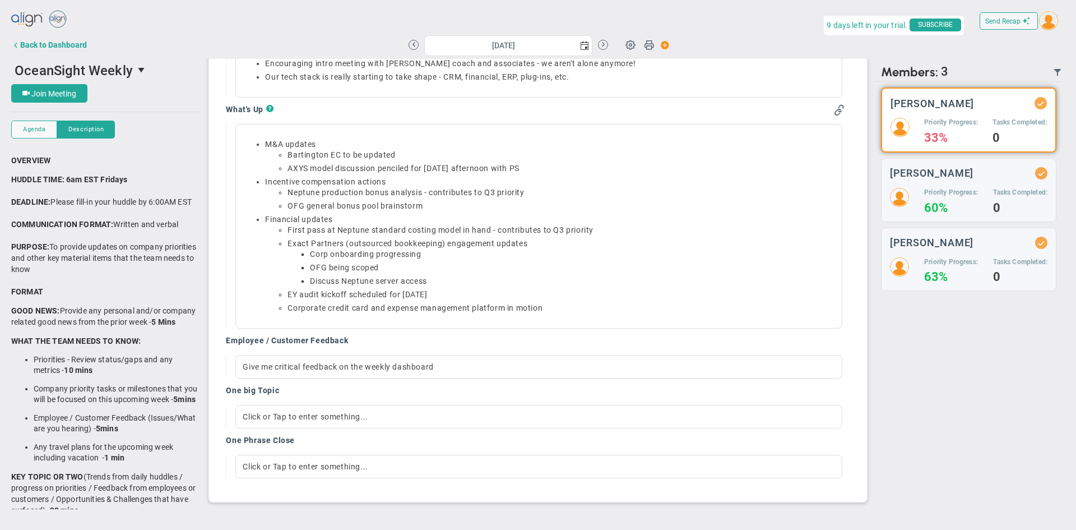
scroll to position [421, 0]
click at [346, 470] on div "Click or Tap to enter something..." at bounding box center [538, 466] width 606 height 24
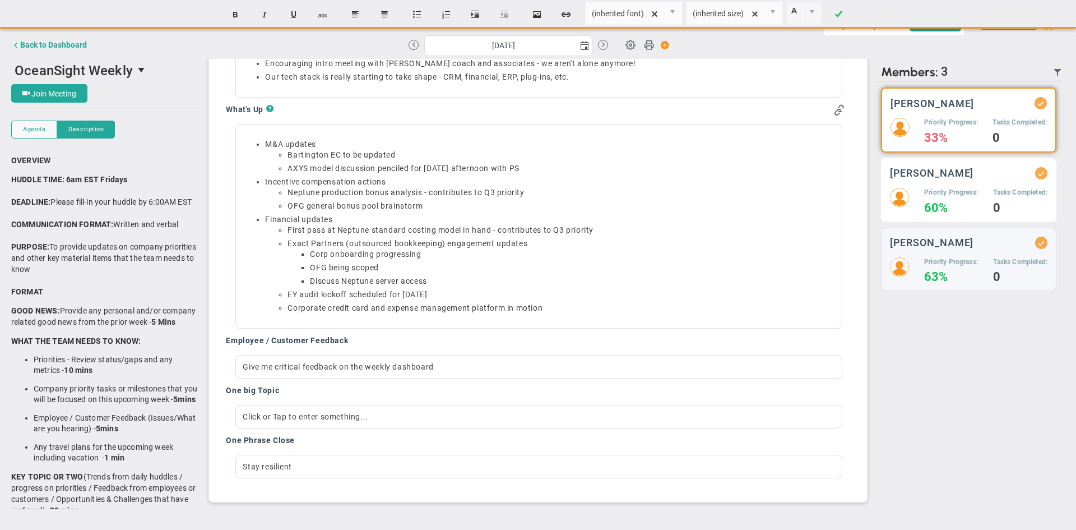
click at [981, 175] on div "[PERSON_NAME]" at bounding box center [968, 173] width 157 height 12
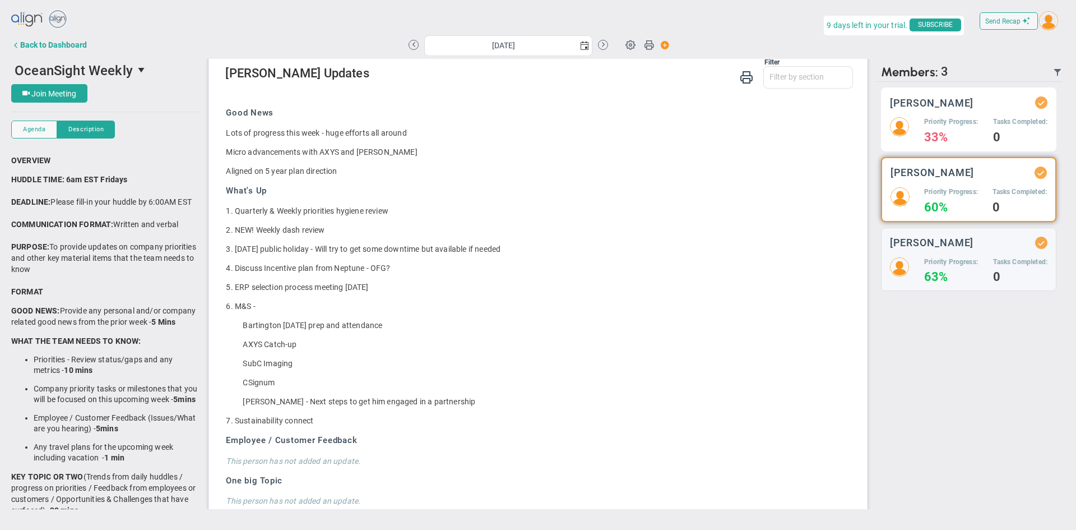
click at [957, 115] on div "Tyler Van Schoonhoven Priority Progress: 33% Tasks Completed: 0" at bounding box center [968, 119] width 175 height 64
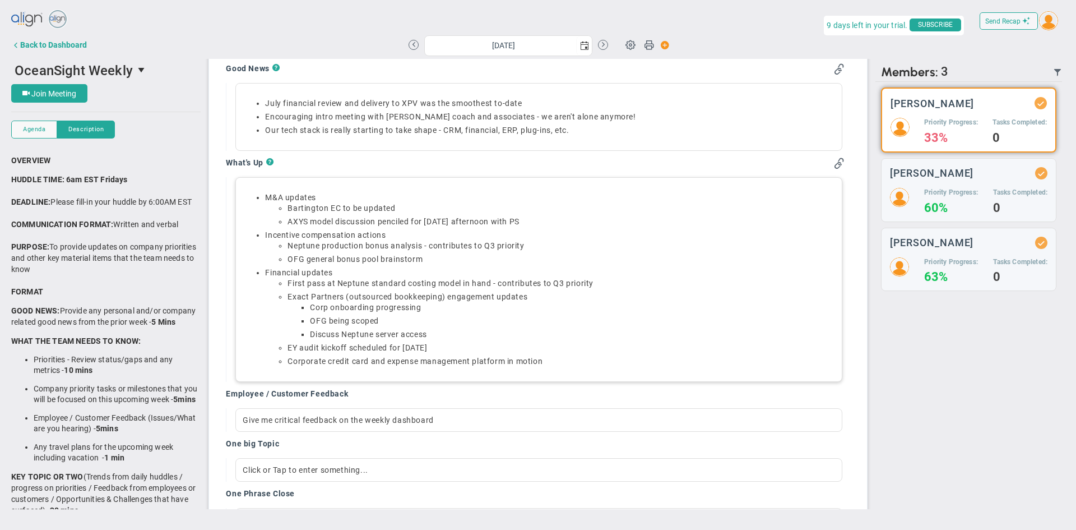
scroll to position [421, 0]
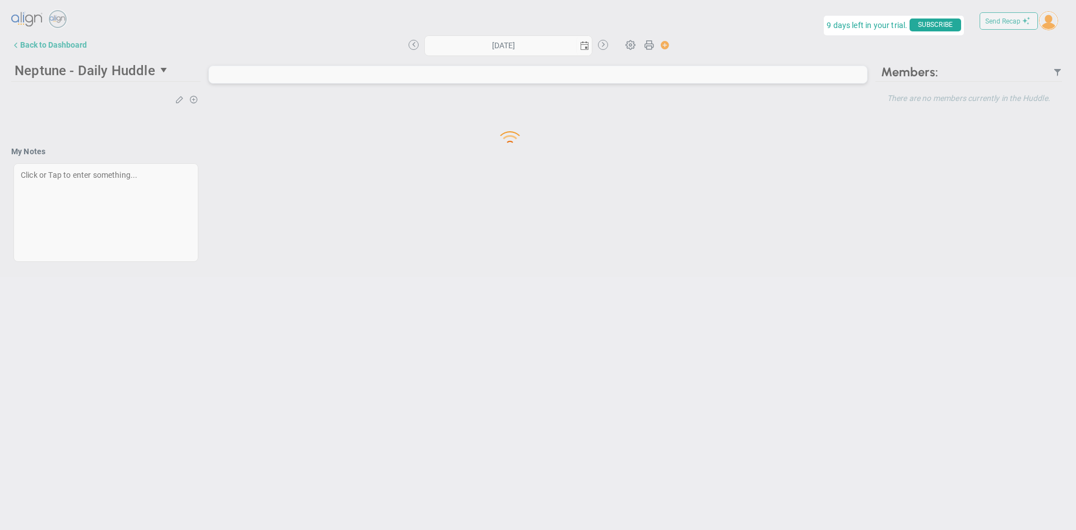
type input "[DATE]"
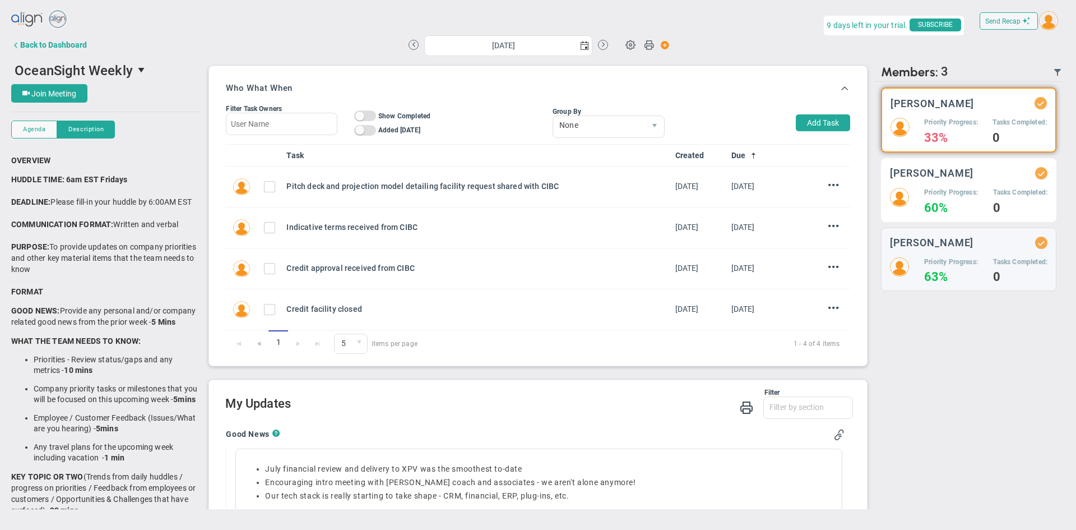
click at [940, 195] on h5 "Priority Progress:" at bounding box center [951, 193] width 54 height 10
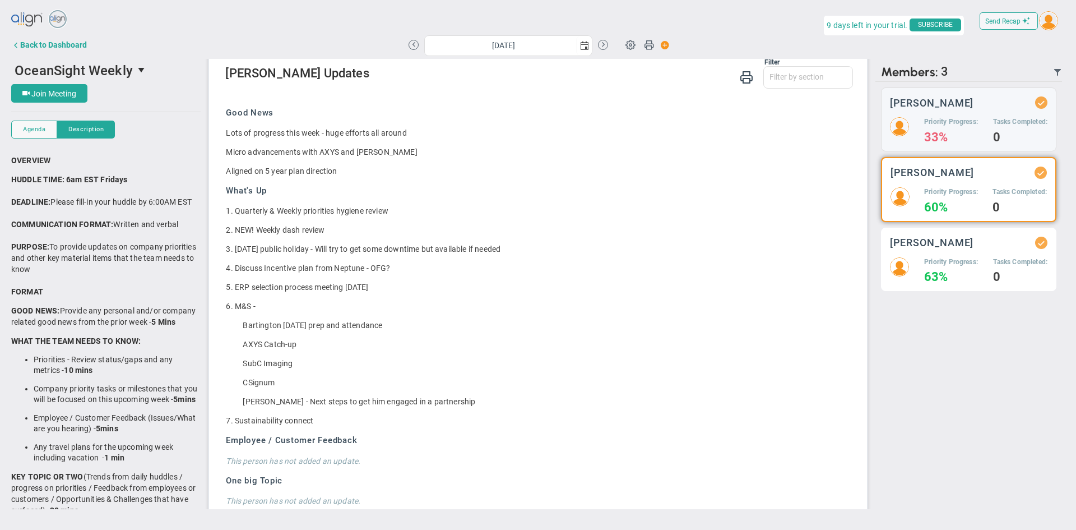
click at [942, 252] on div "[PERSON_NAME] Priority Progress: 63% Tasks Completed: 0" at bounding box center [968, 259] width 175 height 64
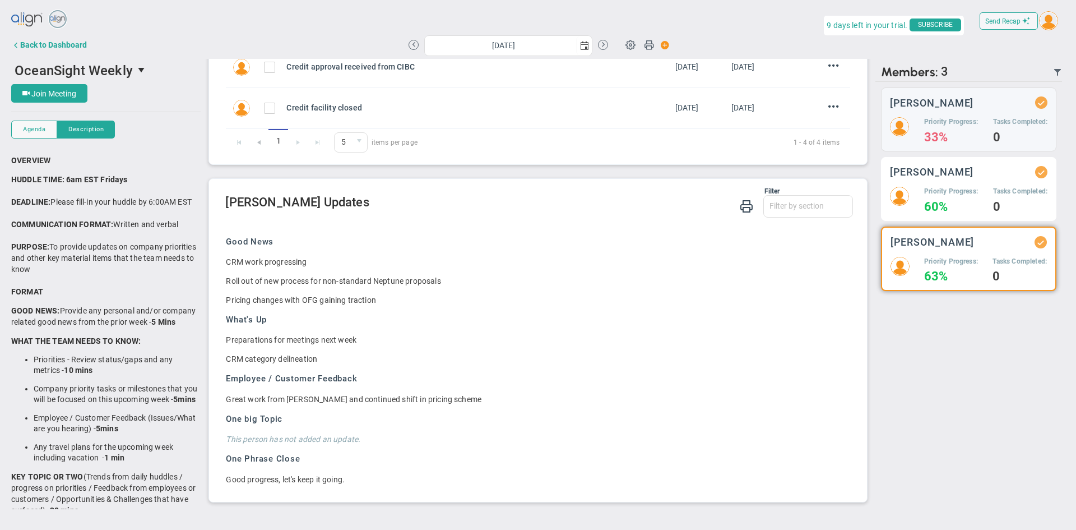
click at [935, 178] on div "[PERSON_NAME]" at bounding box center [968, 172] width 157 height 12
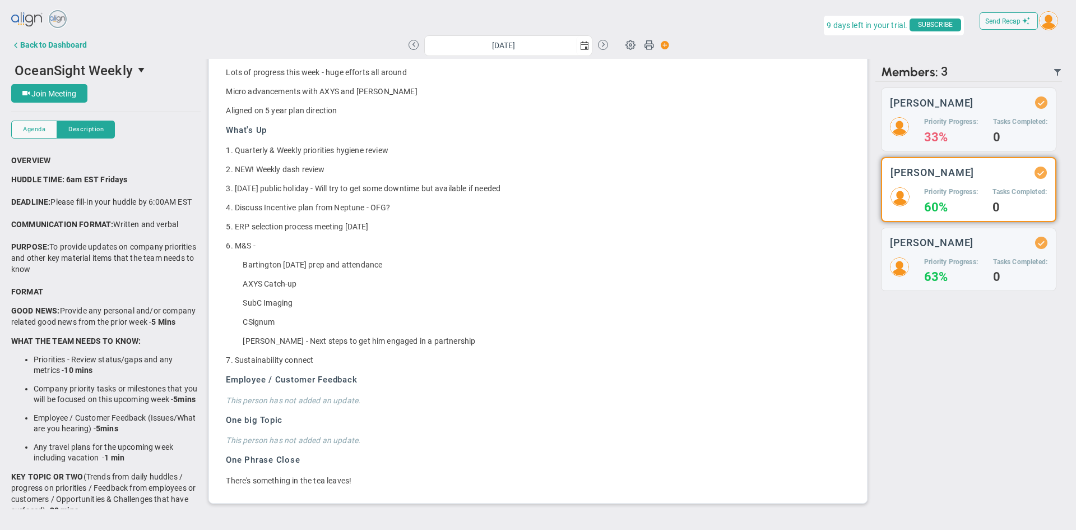
scroll to position [392, 0]
click at [974, 97] on h3 "[PERSON_NAME]" at bounding box center [932, 102] width 84 height 11
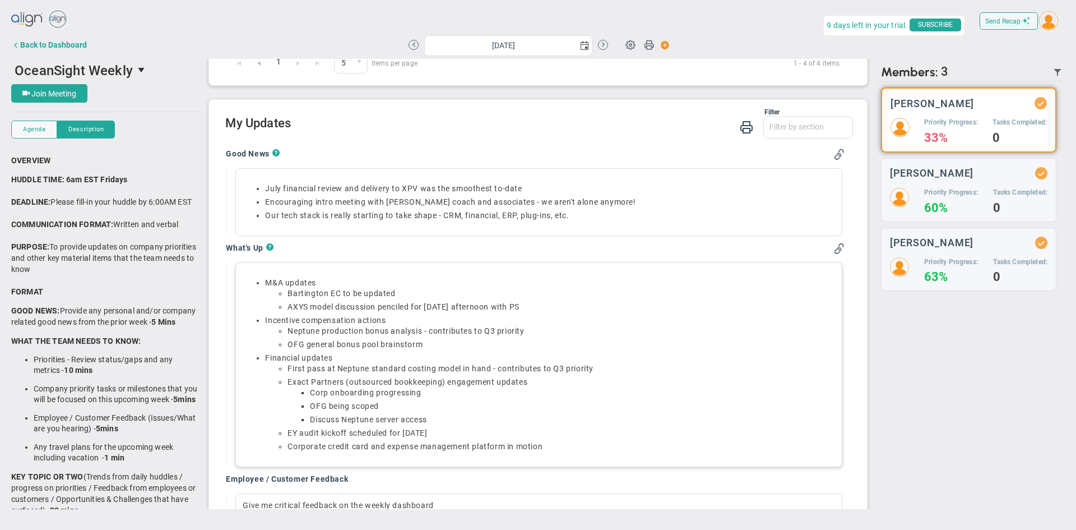
scroll to position [253, 0]
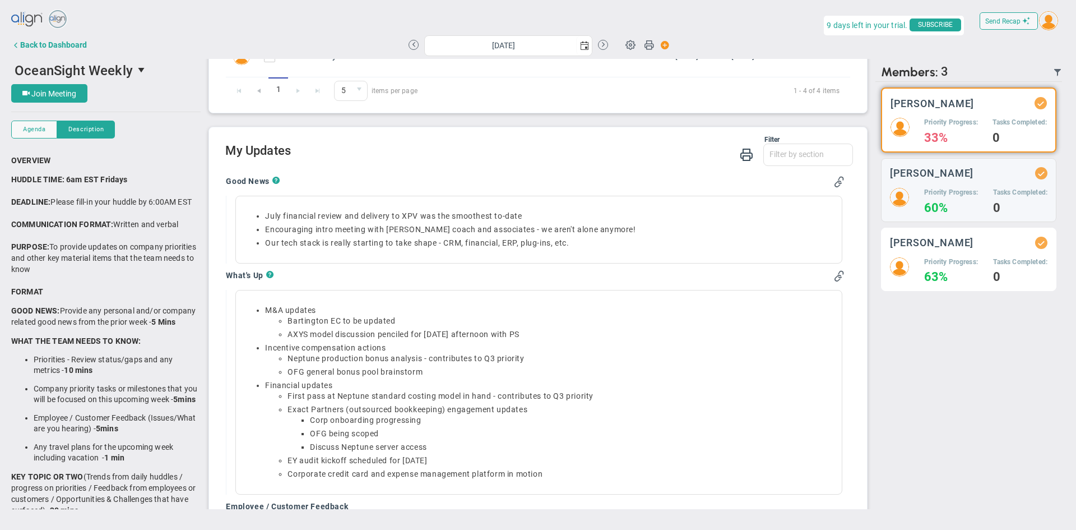
click at [946, 264] on h5 "Priority Progress:" at bounding box center [951, 262] width 54 height 10
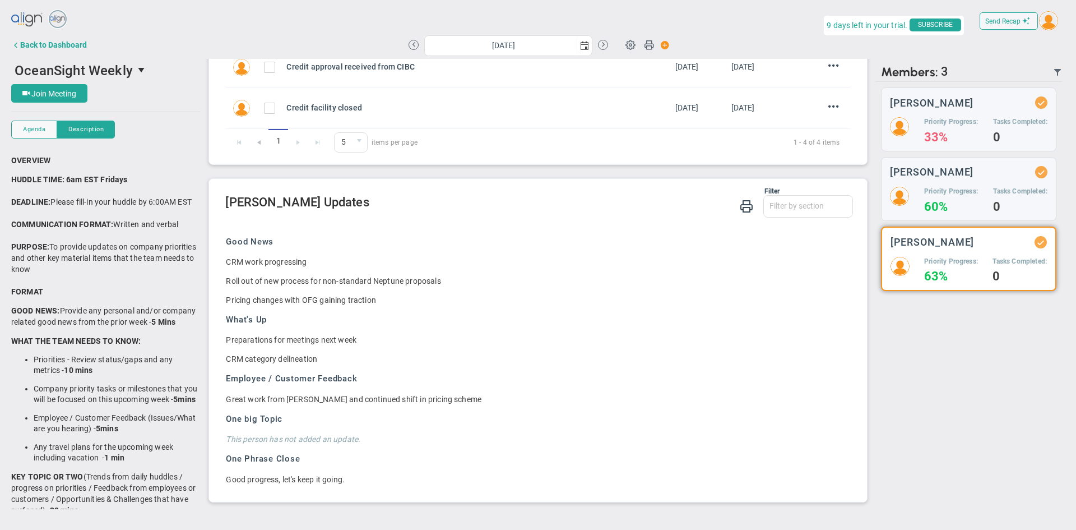
scroll to position [202, 0]
click at [965, 128] on div "Priority Progress: 33%" at bounding box center [951, 129] width 54 height 25
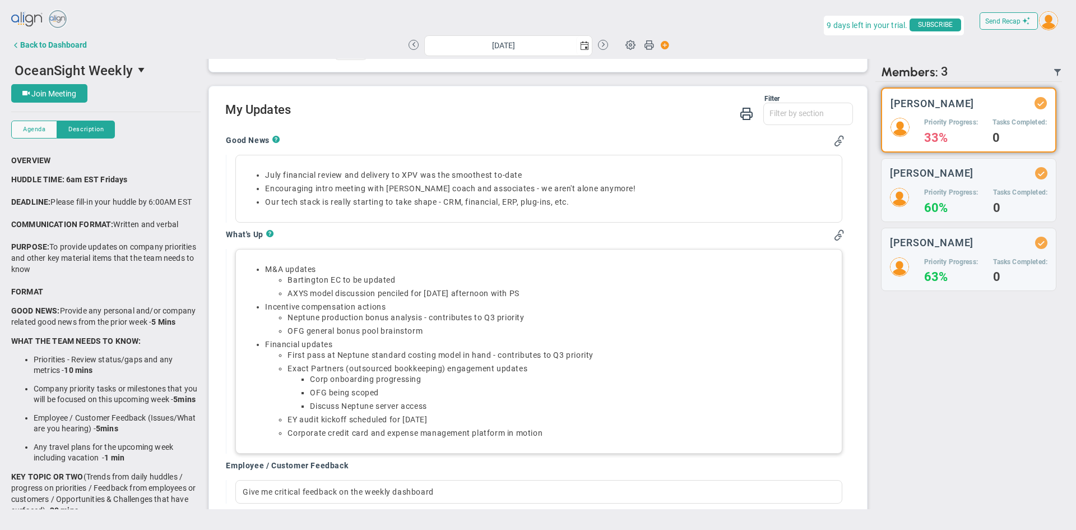
scroll to position [274, 0]
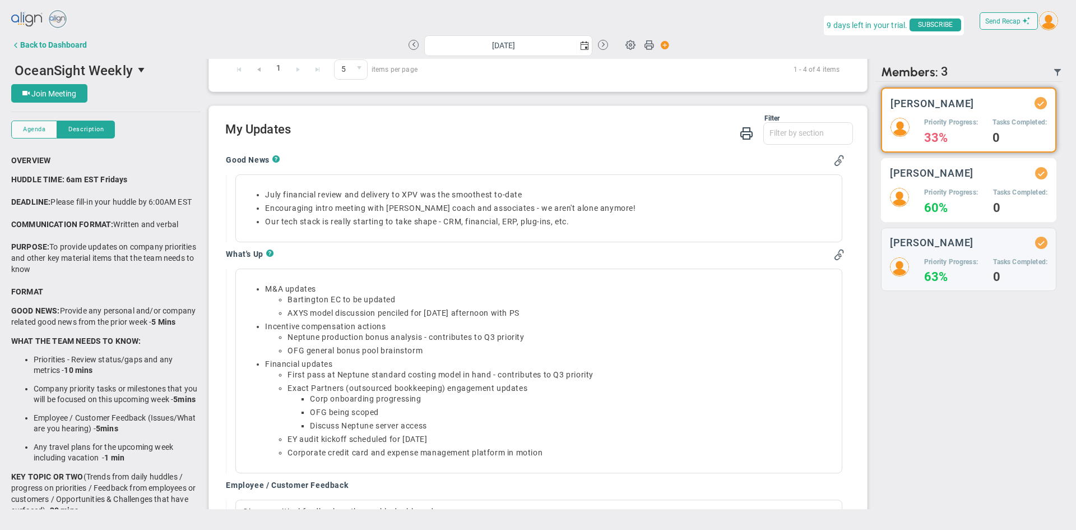
click at [953, 203] on h4 "60%" at bounding box center [951, 208] width 54 height 10
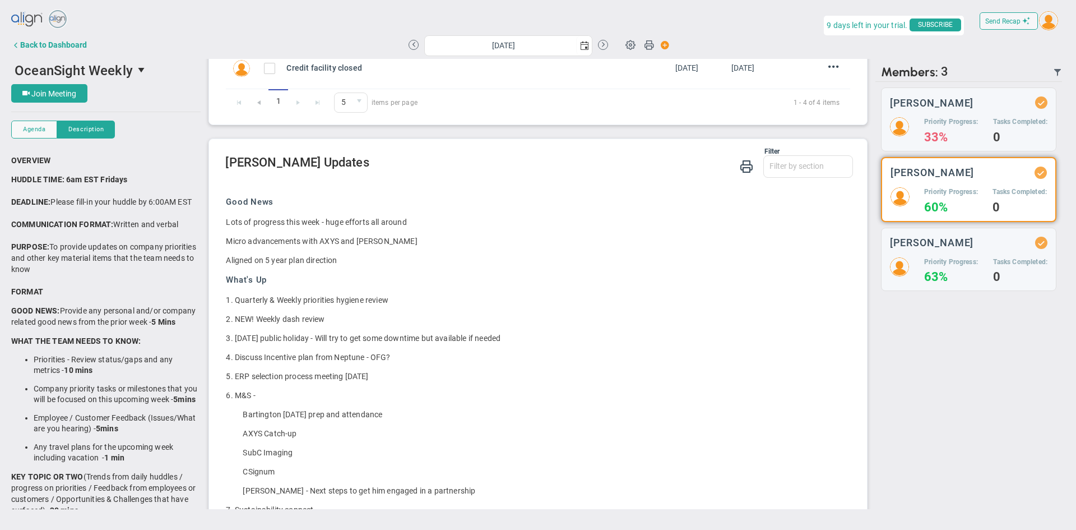
scroll to position [224, 0]
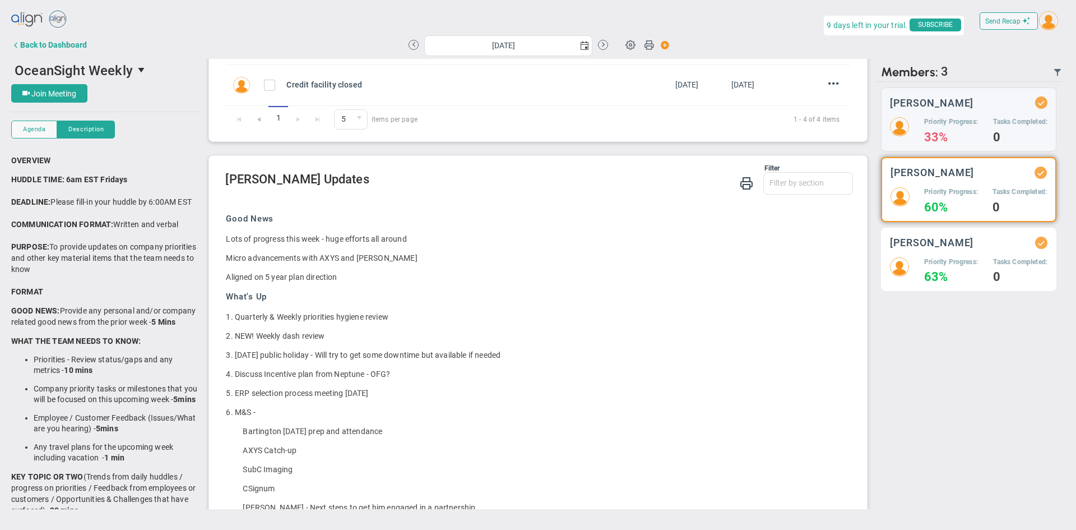
click at [946, 250] on div "Matt Burdyny Priority Progress: 63% Tasks Completed: 0" at bounding box center [968, 259] width 175 height 64
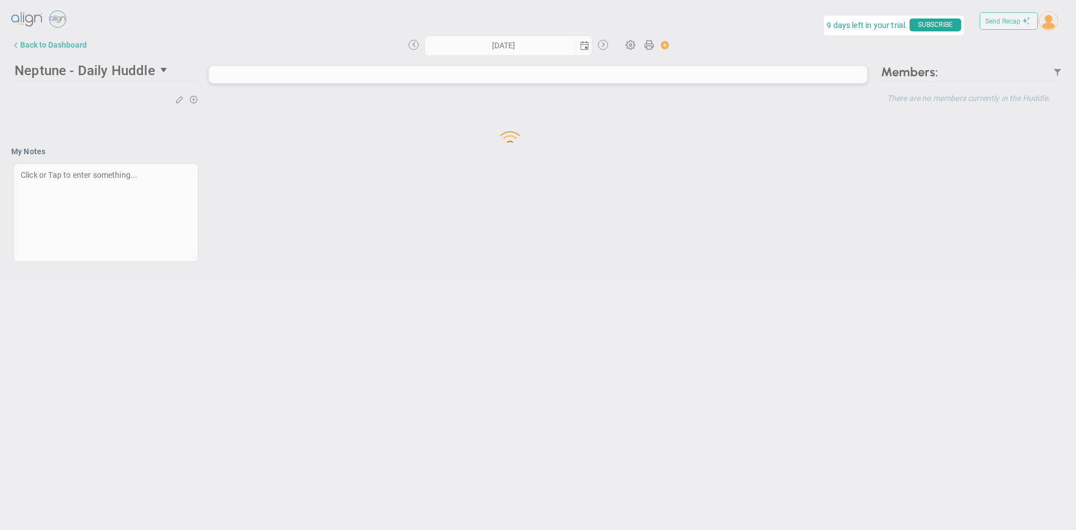
type input "[DATE]"
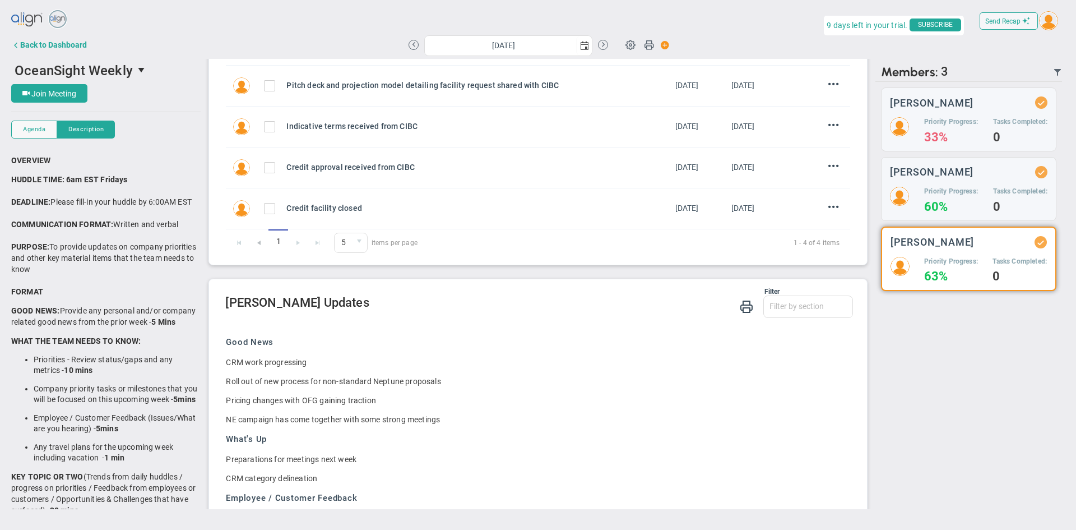
scroll to position [221, 0]
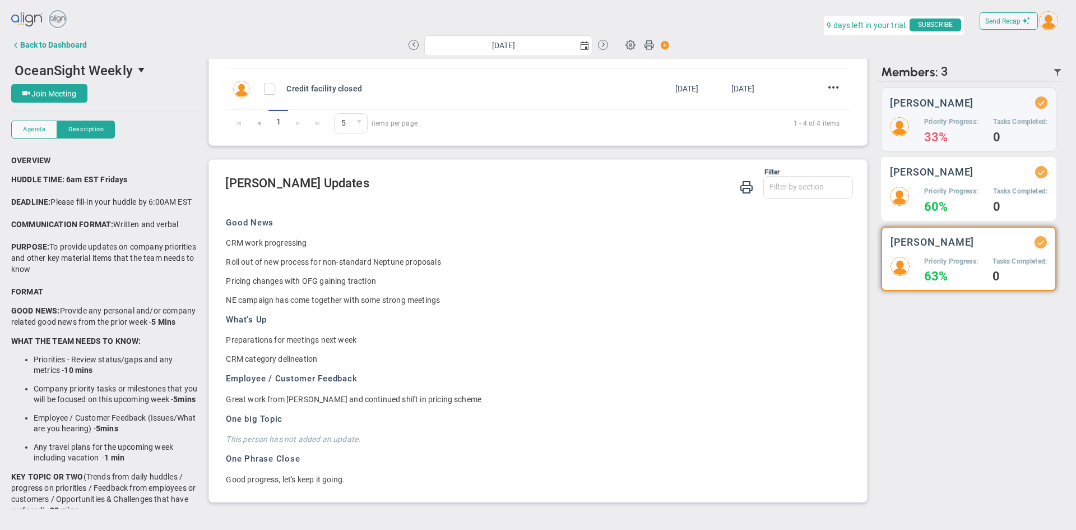
click at [920, 177] on h3 "[PERSON_NAME]" at bounding box center [932, 171] width 84 height 11
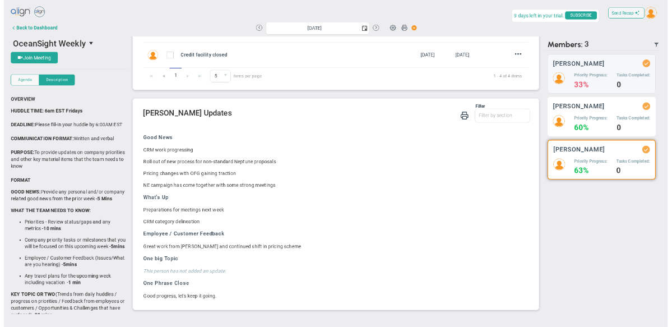
scroll to position [330, 0]
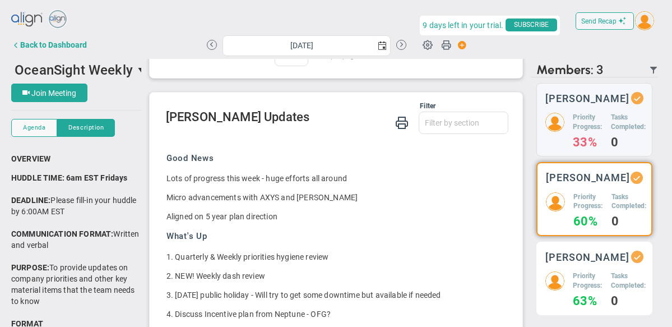
click at [586, 288] on h5 "Priority Progress:" at bounding box center [587, 280] width 29 height 19
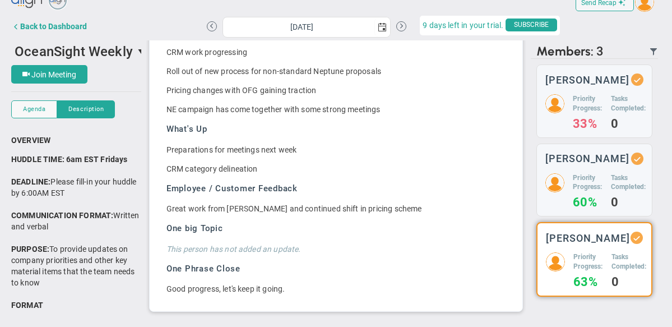
scroll to position [463, 0]
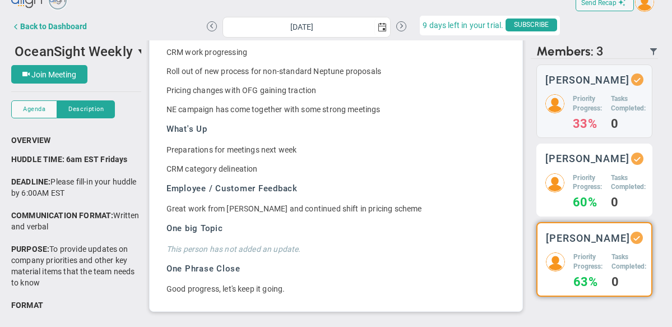
click at [586, 192] on h5 "Priority Progress:" at bounding box center [587, 182] width 29 height 19
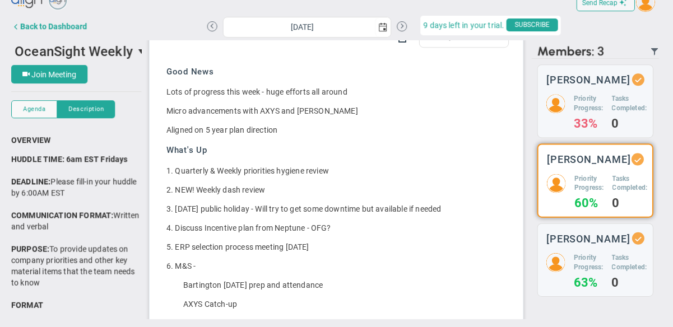
scroll to position [398, 0]
